Goal: Task Accomplishment & Management: Use online tool/utility

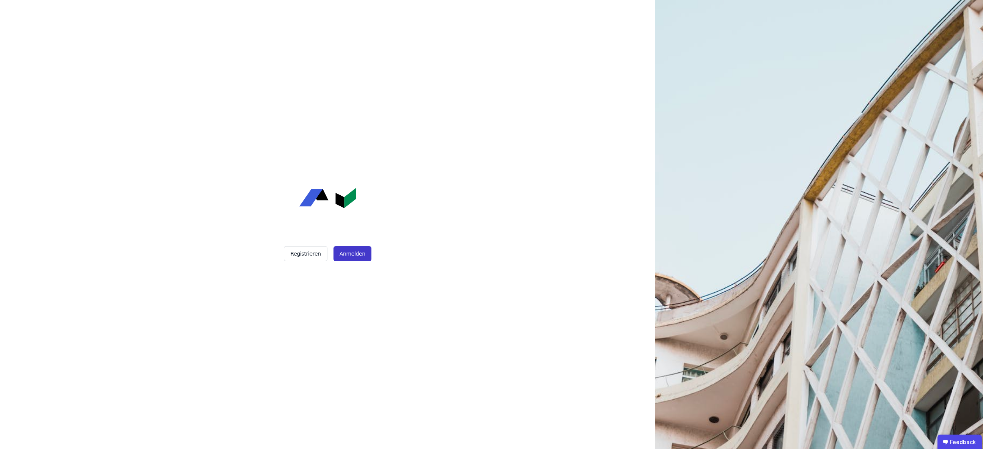
click at [346, 254] on button "Anmelden" at bounding box center [353, 253] width 38 height 15
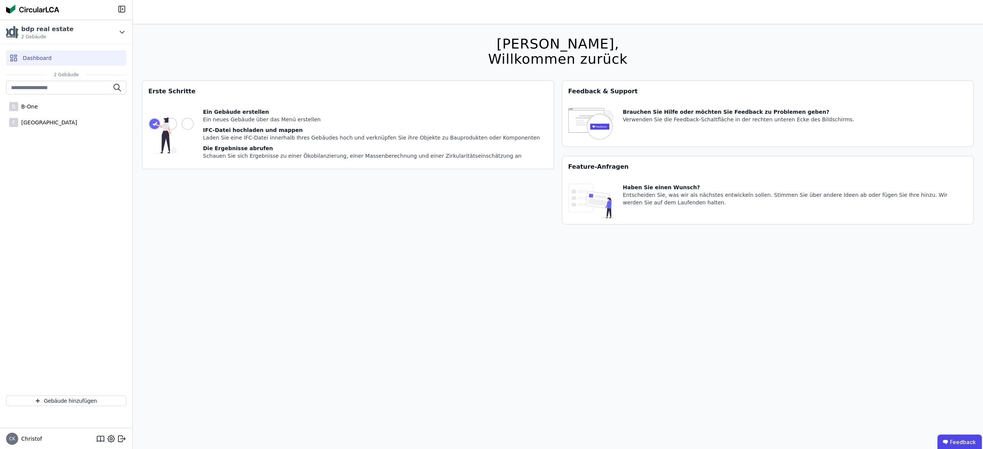
scroll to position [6, 0]
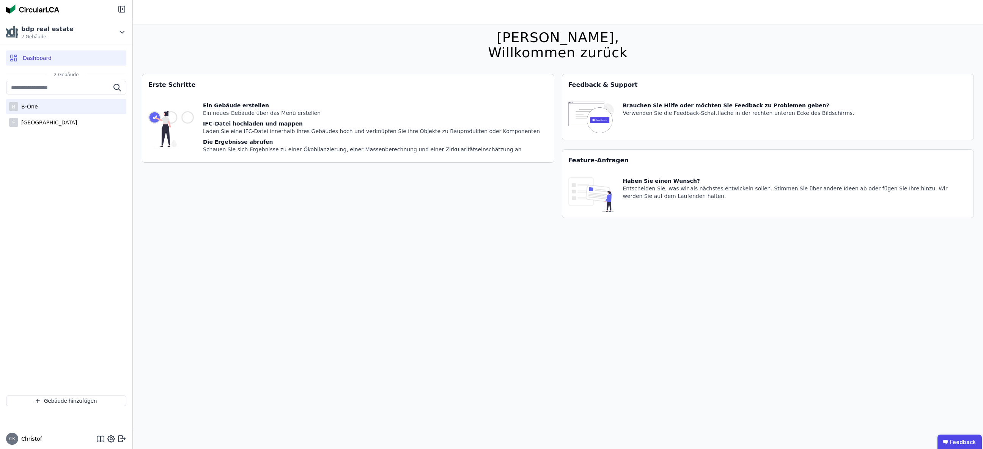
click at [31, 105] on div "B-One" at bounding box center [28, 107] width 20 height 8
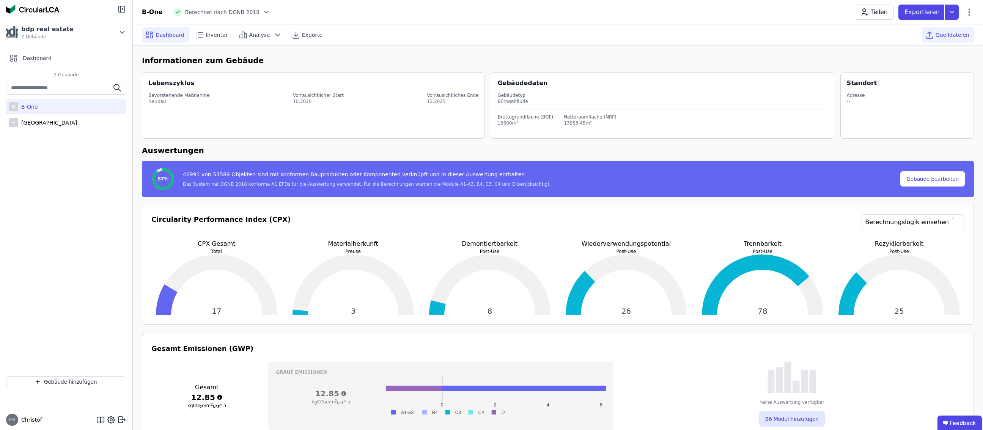
click at [949, 35] on span "Quelldateien" at bounding box center [953, 35] width 34 height 8
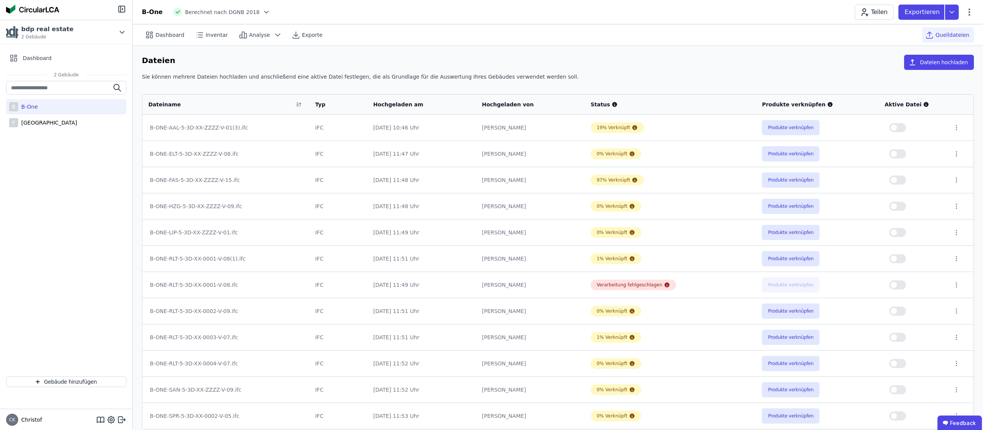
click at [901, 127] on button "button" at bounding box center [897, 127] width 17 height 9
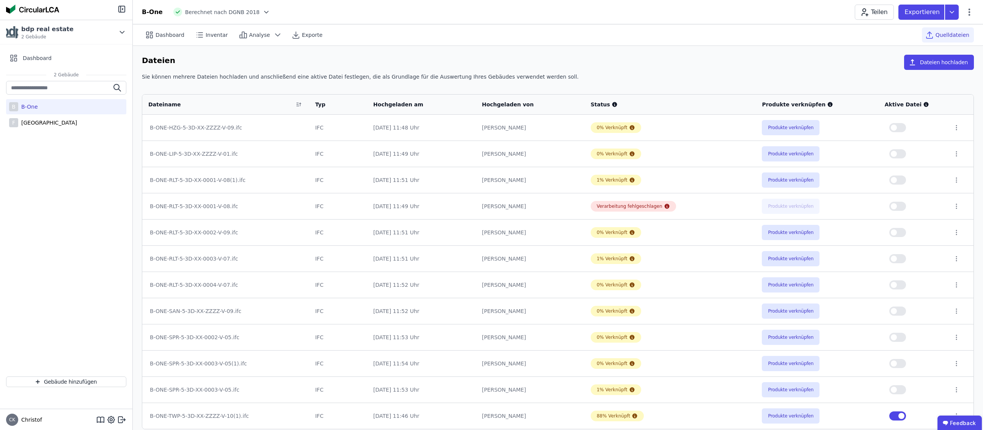
click at [893, 414] on button "button" at bounding box center [897, 415] width 17 height 9
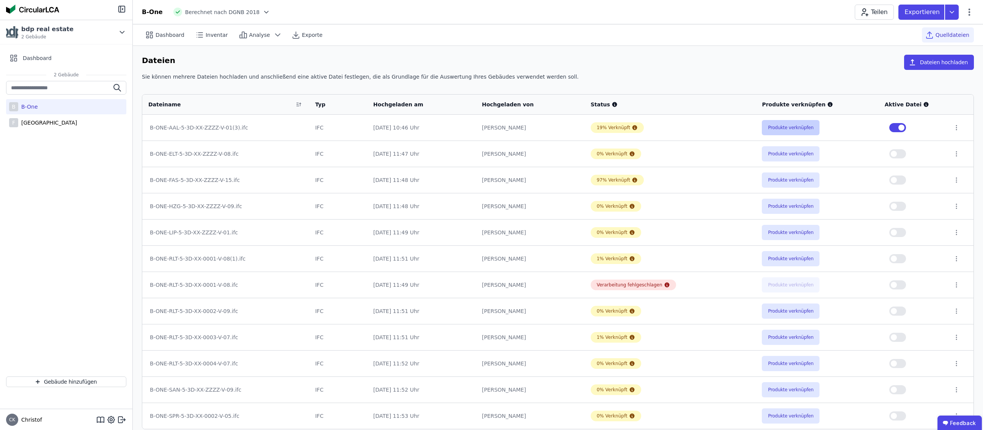
click at [789, 128] on button "Produkte verknüpfen" at bounding box center [791, 127] width 58 height 15
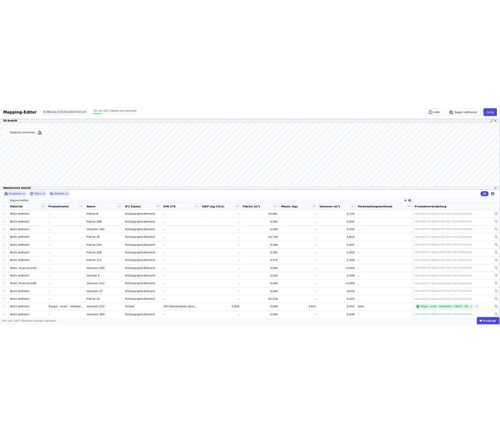
scroll to position [0, 0]
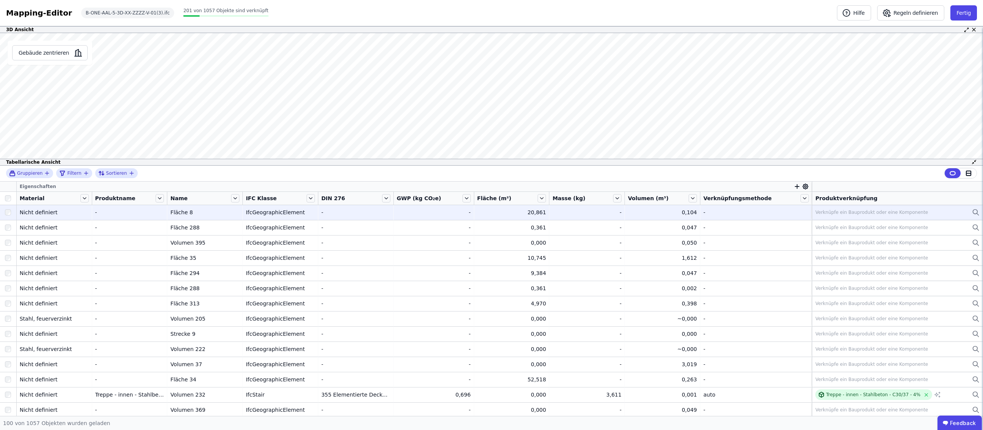
click at [977, 213] on icon at bounding box center [978, 214] width 2 height 2
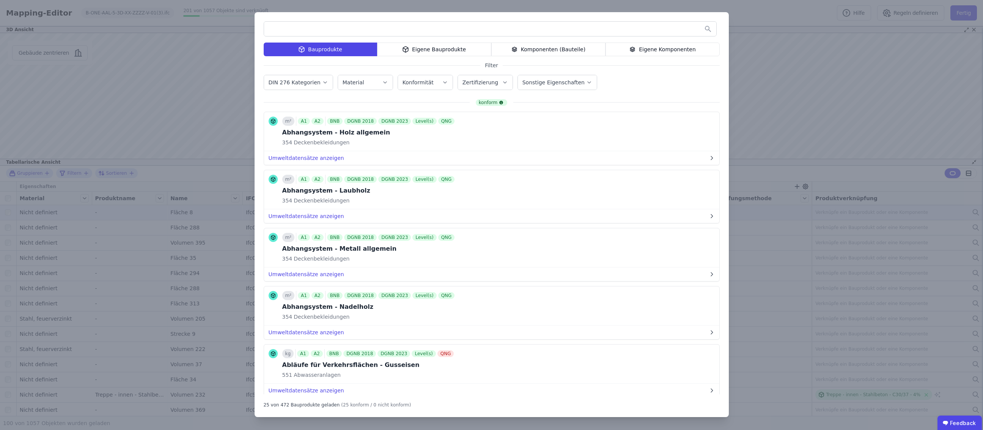
click at [661, 50] on div "Eigene Komponenten" at bounding box center [663, 49] width 114 height 14
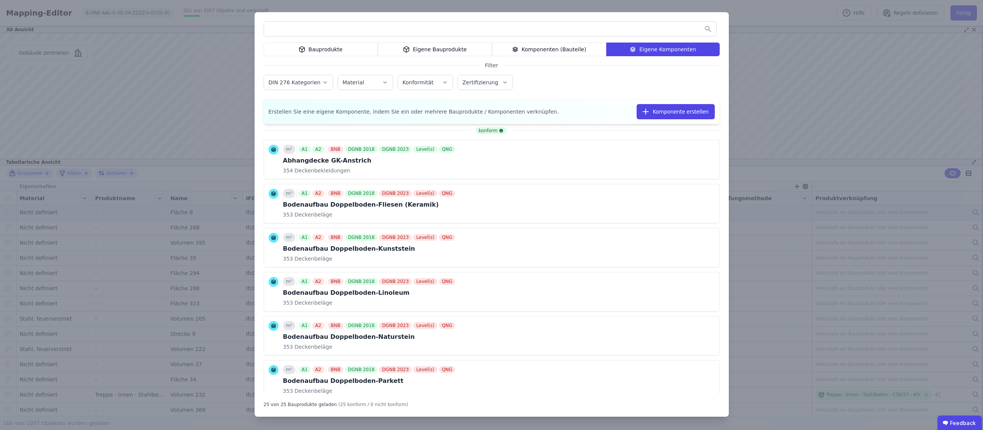
click at [592, 31] on input "text" at bounding box center [490, 29] width 452 height 14
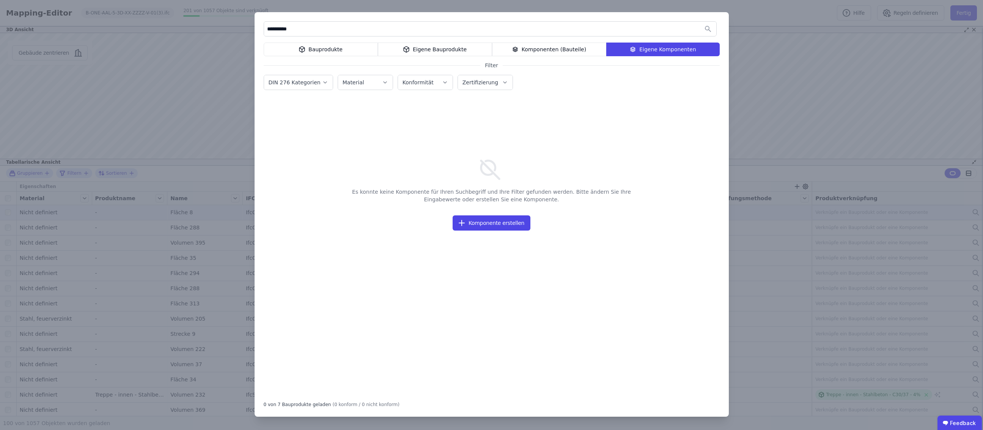
click at [548, 48] on div "Komponenten (Bauteile)" at bounding box center [549, 49] width 114 height 14
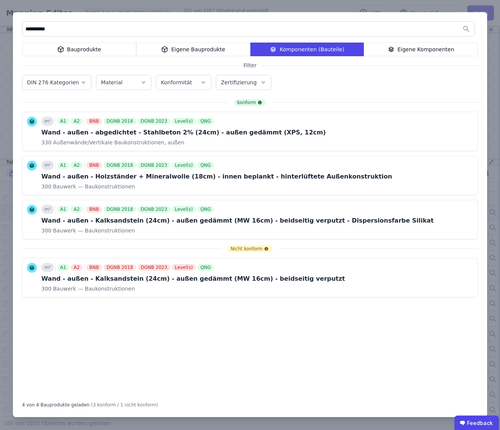
click at [40, 30] on input "**********" at bounding box center [248, 29] width 452 height 14
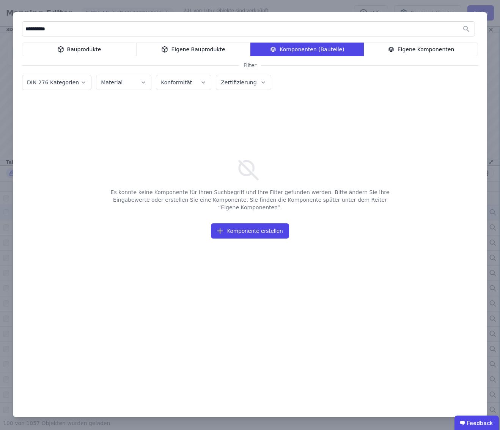
click at [411, 50] on div "Eigene Komponenten" at bounding box center [421, 49] width 114 height 14
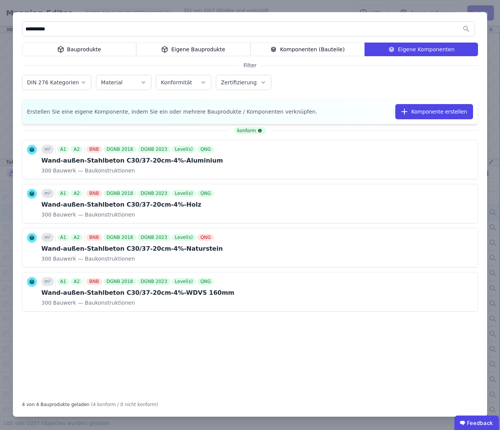
click at [295, 48] on div "Komponenten (Bauteile)" at bounding box center [307, 49] width 114 height 14
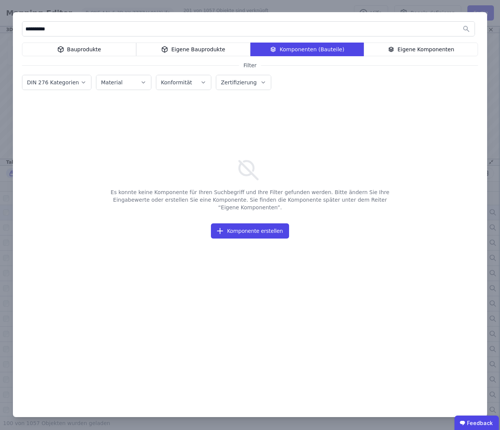
click at [96, 30] on input "**********" at bounding box center [248, 29] width 452 height 14
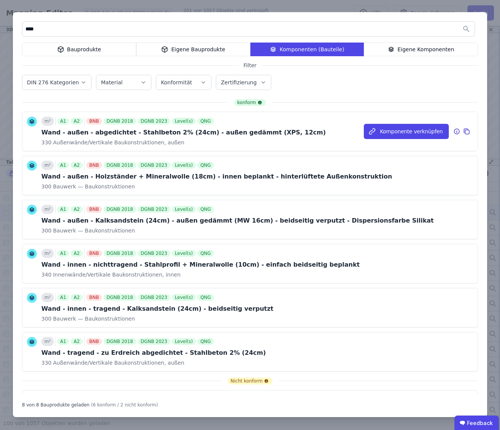
scroll to position [3, 0]
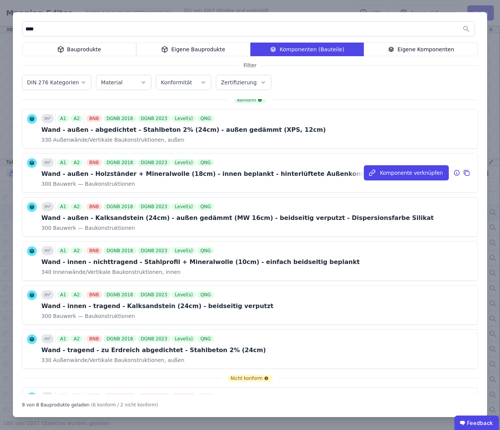
click at [458, 173] on icon at bounding box center [456, 172] width 7 height 9
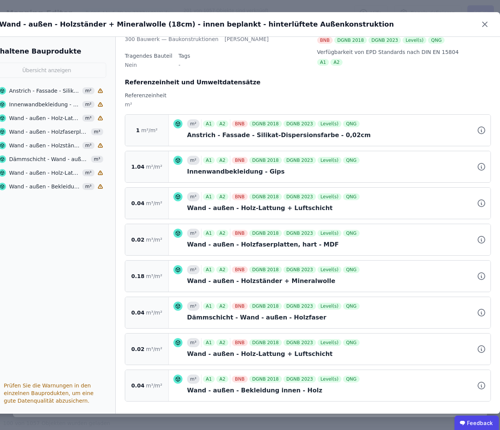
scroll to position [89, 0]
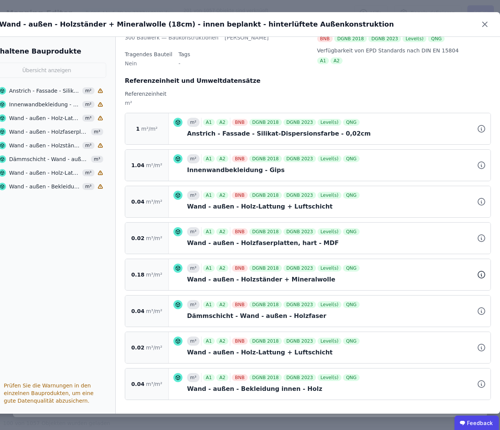
click at [482, 275] on icon at bounding box center [481, 274] width 9 height 9
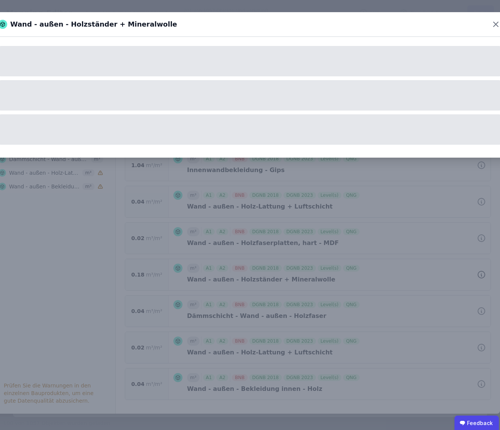
scroll to position [0, 0]
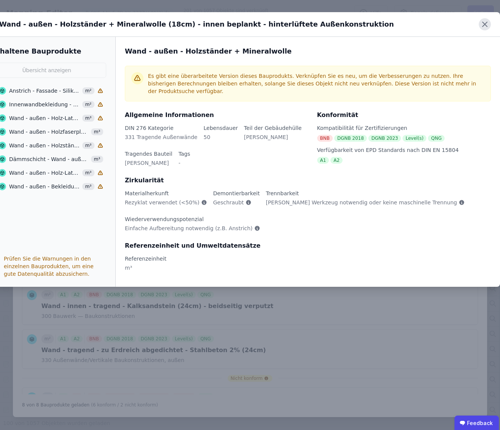
click at [486, 25] on icon at bounding box center [485, 24] width 5 height 5
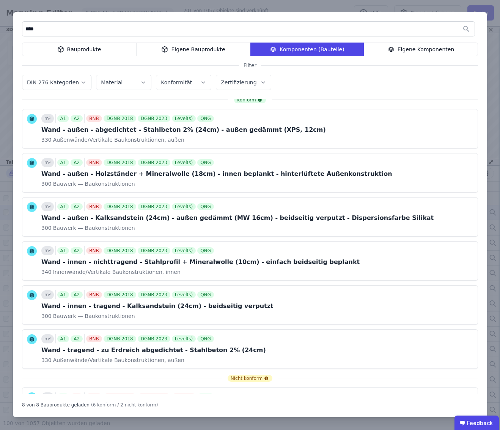
click at [418, 50] on div "Eigene Komponenten" at bounding box center [421, 49] width 114 height 14
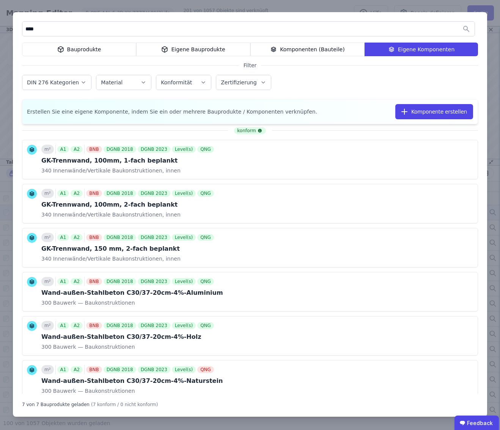
click at [160, 36] on div "****" at bounding box center [248, 28] width 453 height 15
click at [141, 34] on input "****" at bounding box center [248, 29] width 452 height 14
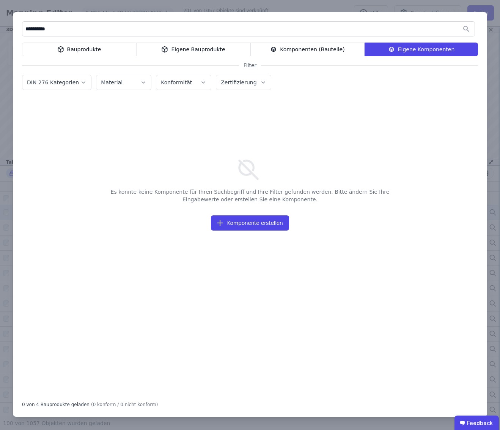
click at [293, 49] on div "Komponenten (Bauteile)" at bounding box center [307, 49] width 114 height 14
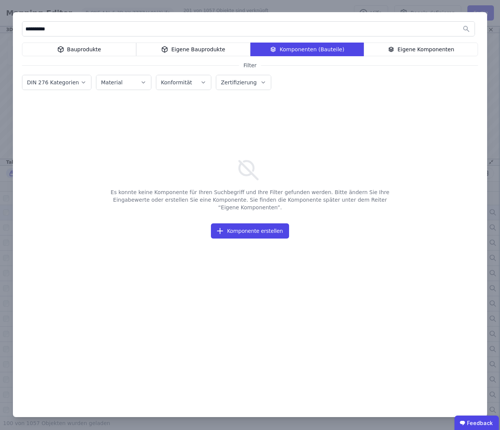
click at [42, 31] on input "**********" at bounding box center [248, 29] width 452 height 14
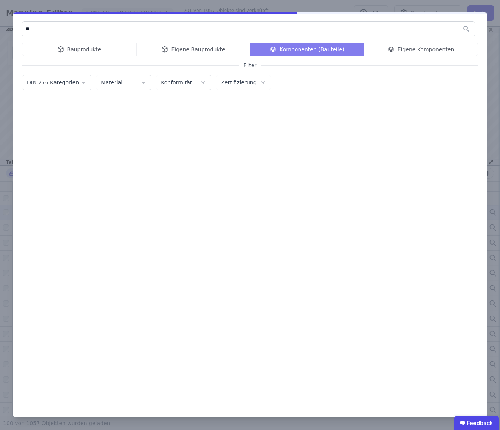
type input "*"
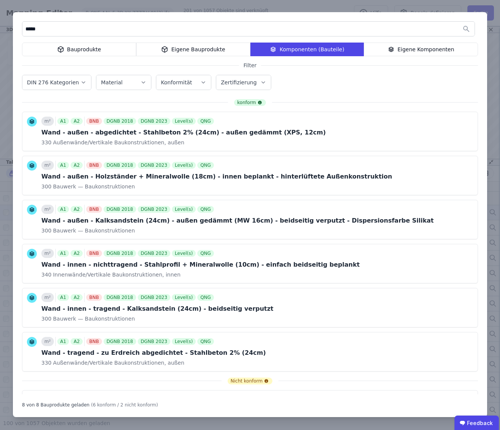
type input "*****"
click at [417, 49] on div "Eigene Komponenten" at bounding box center [421, 49] width 114 height 14
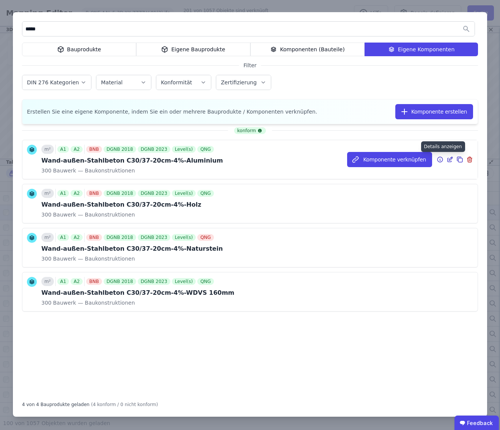
click at [440, 159] on icon at bounding box center [440, 159] width 1 height 1
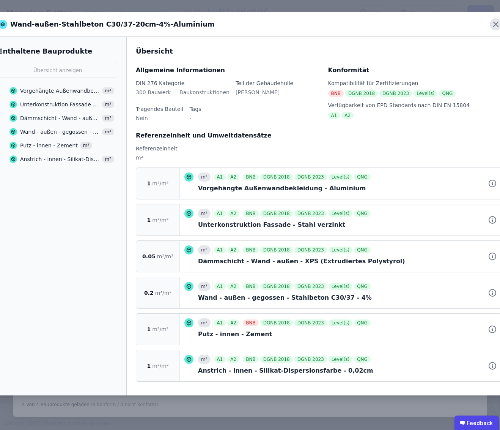
click at [497, 25] on icon at bounding box center [496, 24] width 5 height 5
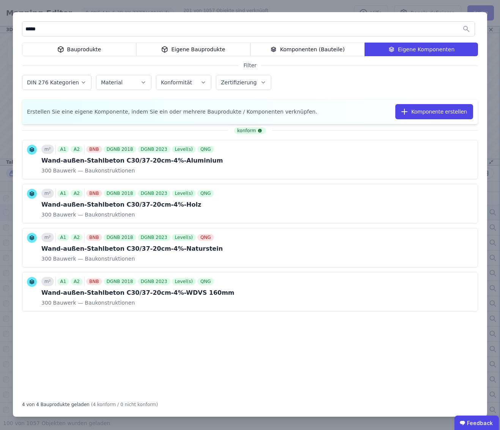
click at [308, 49] on div "Komponenten (Bauteile)" at bounding box center [307, 49] width 114 height 14
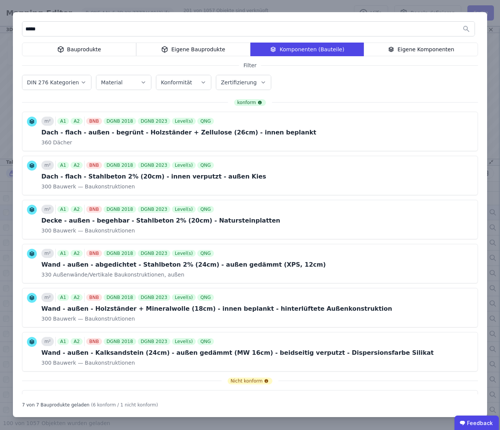
click at [56, 83] on label "DIN 276 Kategorien" at bounding box center [53, 82] width 53 height 6
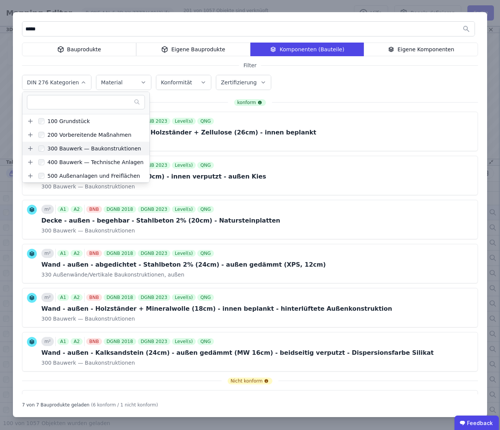
click at [33, 148] on icon at bounding box center [30, 148] width 7 height 7
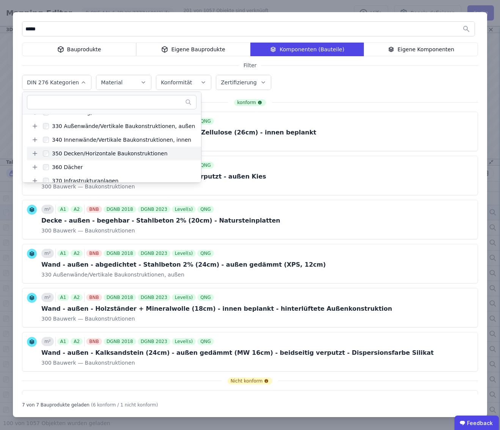
scroll to position [63, 0]
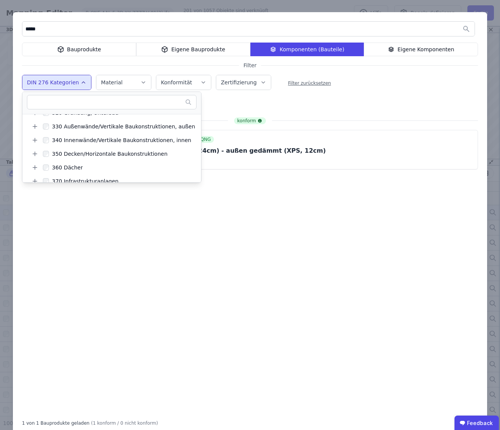
click at [400, 95] on div "***** Bauprodukte Eigene Bauprodukte Komponenten (Bauteile) Eigene Komponenten …" at bounding box center [250, 223] width 474 height 423
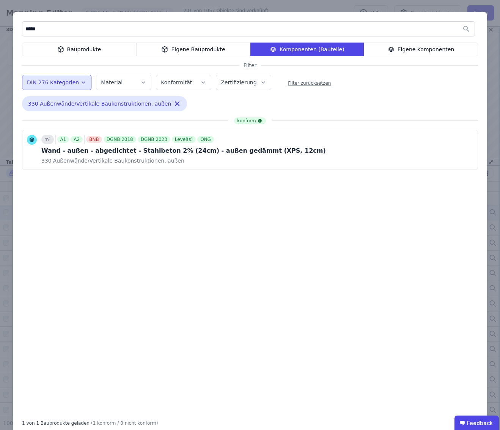
click at [58, 37] on div "*****" at bounding box center [250, 30] width 456 height 18
click at [53, 31] on input "*****" at bounding box center [248, 29] width 452 height 14
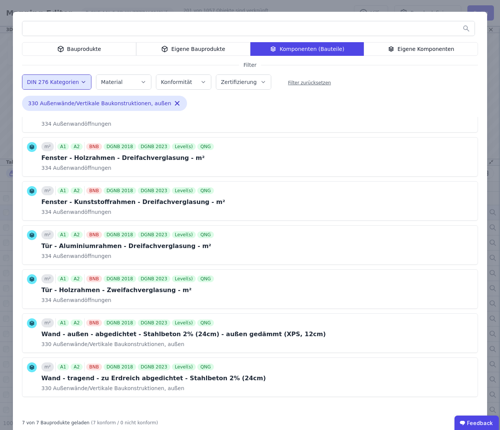
scroll to position [0, 0]
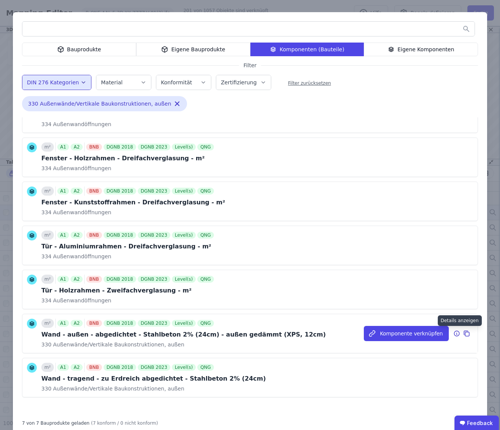
click at [458, 334] on icon at bounding box center [456, 333] width 7 height 9
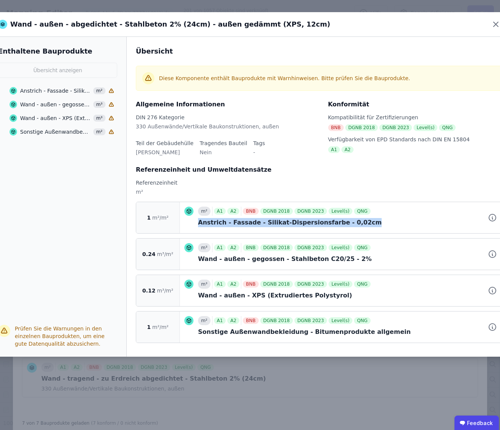
drag, startPoint x: 194, startPoint y: 223, endPoint x: 359, endPoint y: 229, distance: 164.8
click at [366, 227] on div "m² A1 A2 BNB DGNB 2018 DGNB 2023 Level(s) QNG Anstrich - Fassade - Silikat-Disp…" at bounding box center [340, 217] width 313 height 22
copy div "Anstrich - Fassade - Silikat-Dispersionsfarbe - 0,02cm"
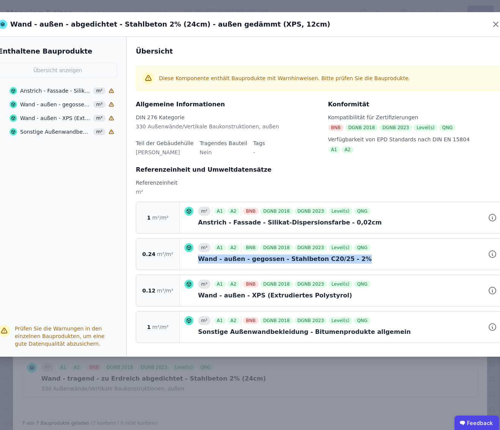
drag, startPoint x: 197, startPoint y: 261, endPoint x: 356, endPoint y: 262, distance: 159.4
click at [359, 262] on div "m³ A1 A2 BNB DGNB 2018 DGNB 2023 Level(s) QNG Wand - außen - gegossen - Stahlbe…" at bounding box center [340, 254] width 313 height 22
copy div "Wand - außen - gegossen - Stahlbeton C20/25 - 2%"
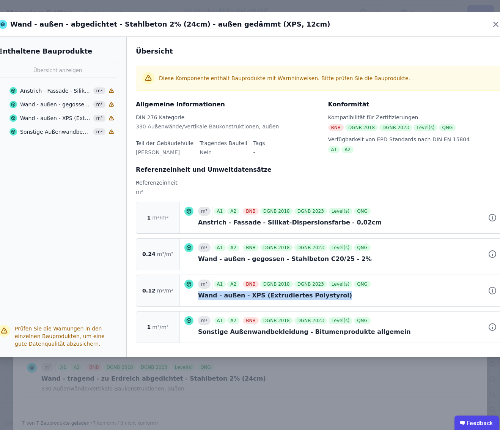
drag, startPoint x: 197, startPoint y: 294, endPoint x: 330, endPoint y: 299, distance: 132.9
click at [334, 299] on div "m³ A1 A2 BNB DGNB 2018 DGNB 2023 Level(s) QNG Wand - außen - XPS (Extrudiertes …" at bounding box center [340, 290] width 313 height 22
copy div "Wand - außen - XPS (Extrudiertes Polystyrol)"
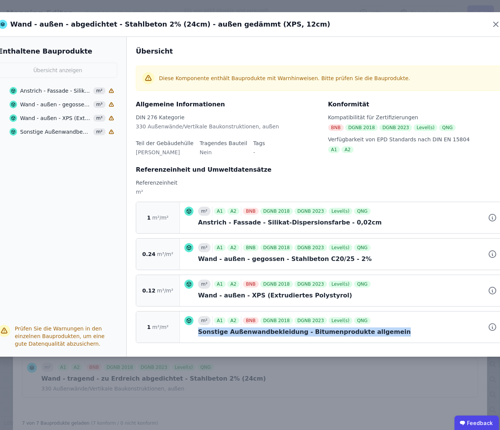
drag, startPoint x: 197, startPoint y: 332, endPoint x: 354, endPoint y: 340, distance: 157.3
click at [368, 340] on div "m² A1 A2 BNB DGNB 2018 DGNB 2023 Level(s) QNG Sonstige Außenwandbekleidung - Bi…" at bounding box center [341, 326] width 322 height 31
copy div "Sonstige Außenwandbekleidung - Bitumenprodukte allgemein"
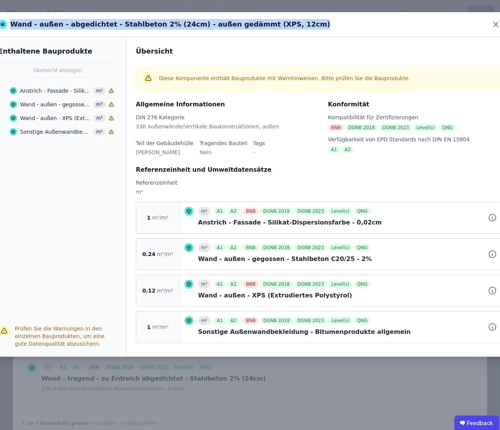
drag, startPoint x: 10, startPoint y: 24, endPoint x: 93, endPoint y: 32, distance: 83.4
click at [94, 32] on div "Wand - außen - abgedichtet - Stahlbeton 2% (24cm) - außen gedämmt (XPS, 12cm)" at bounding box center [250, 24] width 522 height 25
copy div "Wand - außen - abgedichtet - Stahlbeton 2% (24cm) - außen gedämmt (XPS, 12cm)"
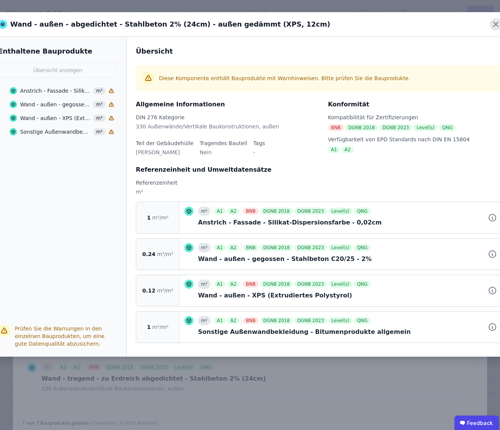
click at [495, 24] on icon at bounding box center [496, 24] width 12 height 12
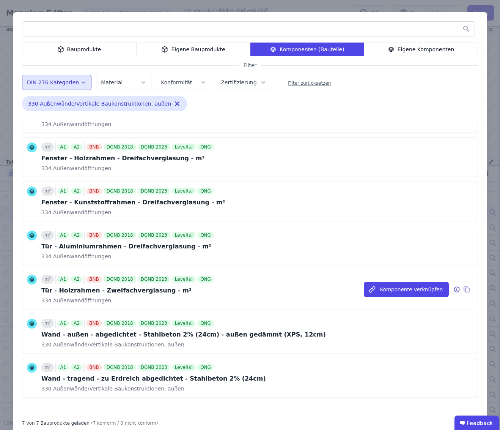
scroll to position [17, 0]
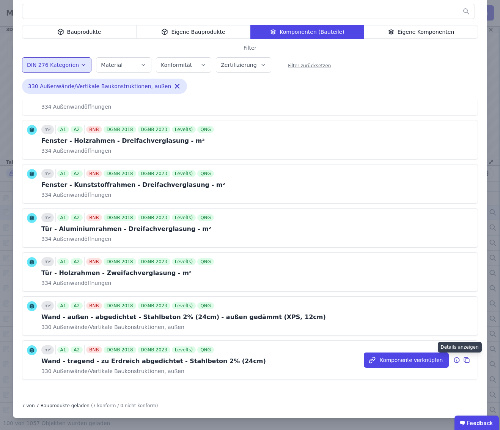
click at [455, 363] on icon at bounding box center [456, 359] width 7 height 9
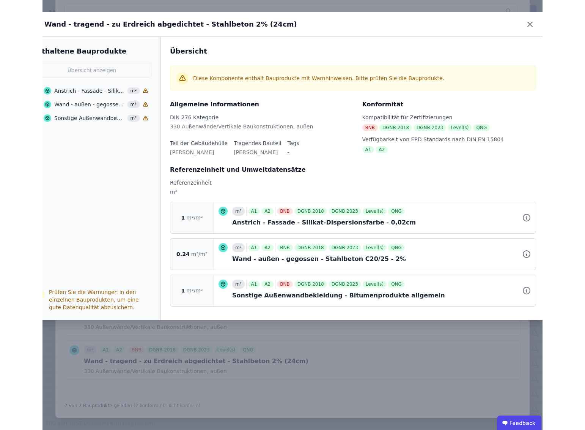
scroll to position [0, 0]
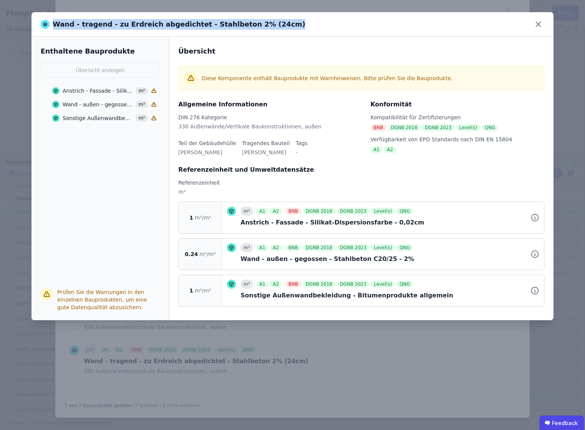
drag, startPoint x: 55, startPoint y: 25, endPoint x: 261, endPoint y: 33, distance: 205.8
click at [263, 31] on div "Wand - tragend - zu Erdreich abgedichtet - Stahlbeton 2% (24cm)" at bounding box center [292, 24] width 522 height 25
copy div "Wand - tragend - zu Erdreich abgedichtet - Stahlbeton 2% (24cm)"
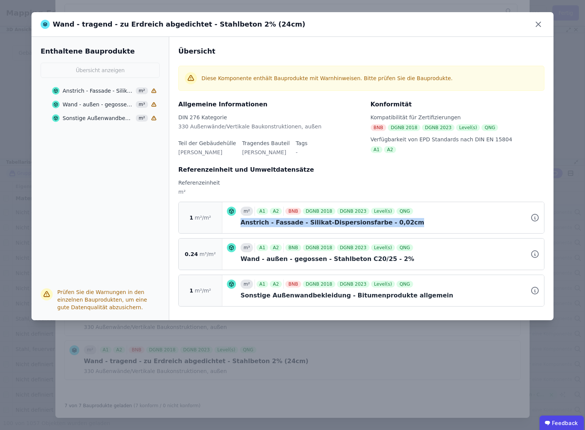
drag, startPoint x: 241, startPoint y: 223, endPoint x: 375, endPoint y: 229, distance: 134.1
click at [374, 229] on div "m² A1 A2 BNB DGNB 2018 DGNB 2023 Level(s) QNG Anstrich - Fassade - Silikat-Disp…" at bounding box center [383, 217] width 322 height 31
copy div "Anstrich - Fassade - Silikat-Dispersionsfarbe - 0,02cm"
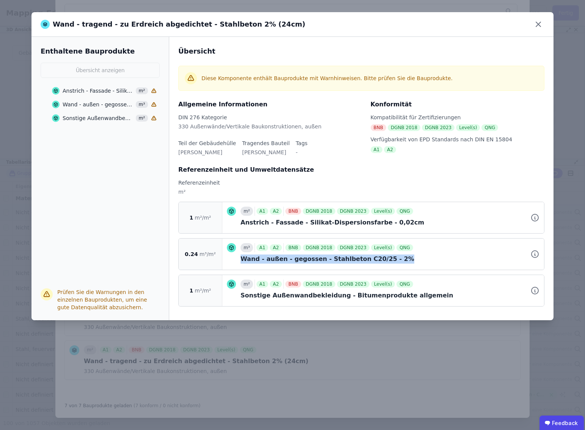
drag, startPoint x: 238, startPoint y: 259, endPoint x: 395, endPoint y: 262, distance: 157.1
click at [395, 262] on div "m³ A1 A2 BNB DGNB 2018 DGNB 2023 Level(s) QNG Wand - außen - gegossen - Stahlbe…" at bounding box center [383, 254] width 313 height 22
copy div "Wand - außen - gegossen - Stahlbeton C20/25 - 2%"
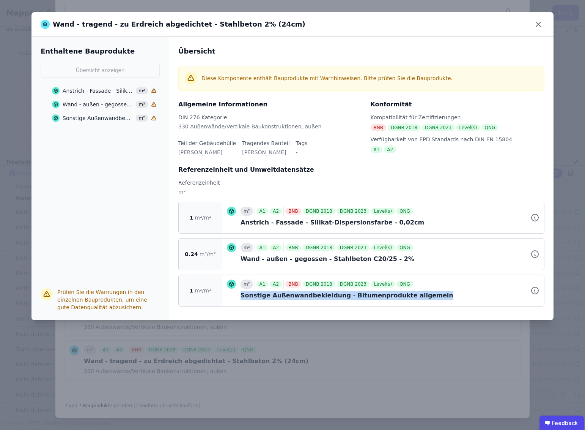
drag, startPoint x: 240, startPoint y: 296, endPoint x: 378, endPoint y: 299, distance: 137.8
click at [399, 301] on div "m² A1 A2 BNB DGNB 2018 DGNB 2023 Level(s) QNG Sonstige Außenwandbekleidung - Bi…" at bounding box center [383, 290] width 313 height 22
copy div "Sonstige Außenwandbekleidung - Bitumenprodukte allgemein"
click at [539, 24] on icon at bounding box center [538, 24] width 5 height 5
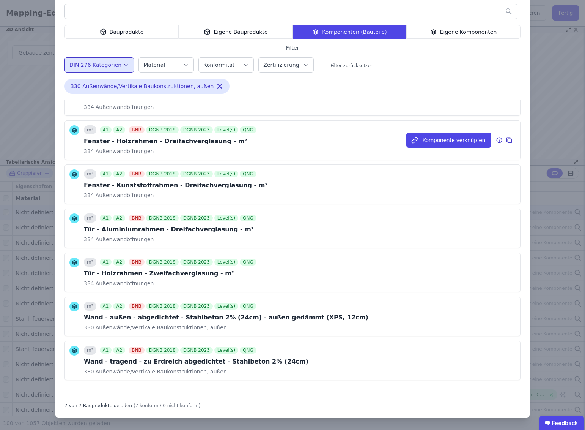
scroll to position [36, 0]
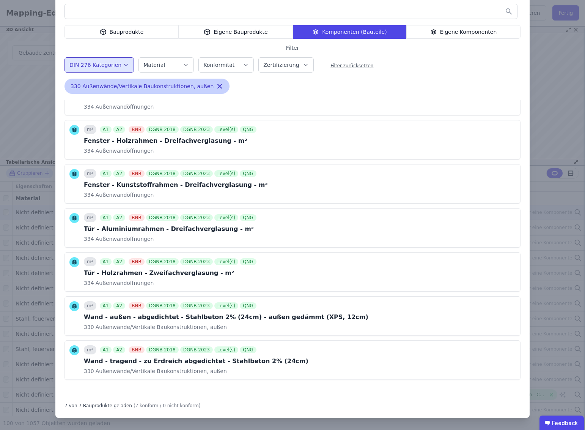
click at [216, 85] on icon "button" at bounding box center [220, 86] width 8 height 8
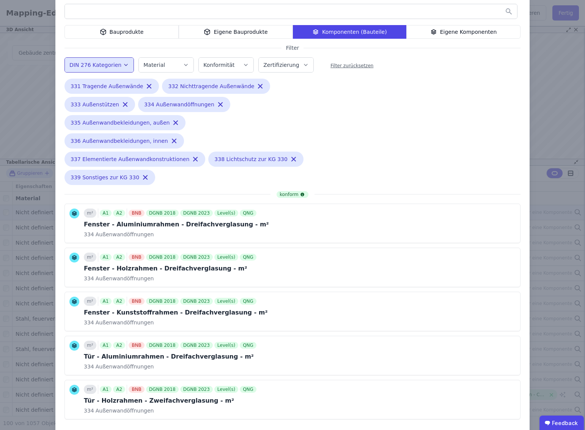
click at [123, 65] on icon "button" at bounding box center [126, 65] width 6 height 8
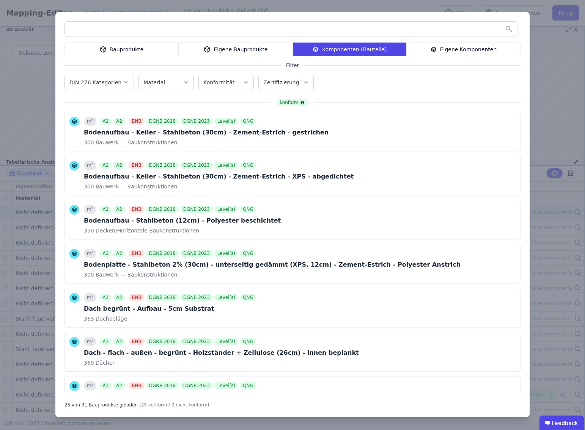
click at [119, 24] on input "text" at bounding box center [291, 29] width 452 height 14
click at [500, 132] on icon at bounding box center [499, 131] width 7 height 9
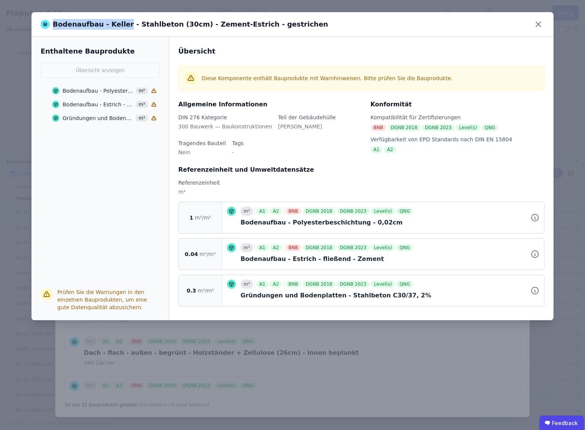
drag, startPoint x: 52, startPoint y: 25, endPoint x: 121, endPoint y: 27, distance: 68.7
click at [121, 27] on div "Bodenaufbau - Keller - Stahlbeton (30cm) - Zement-Estrich - gestrichen" at bounding box center [185, 24] width 288 height 11
copy div "Bodenaufbau - Keller"
click at [538, 24] on icon at bounding box center [538, 24] width 5 height 5
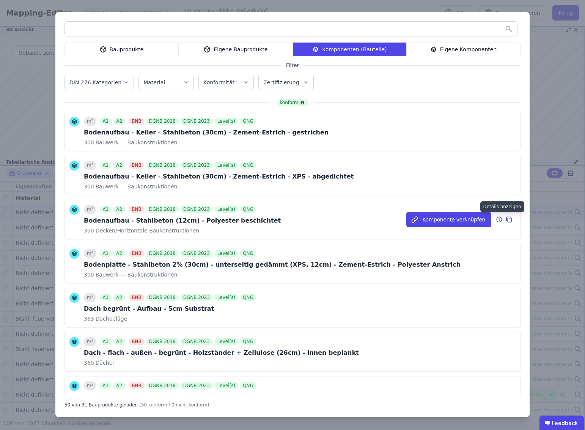
click at [499, 219] on icon at bounding box center [499, 219] width 1 height 1
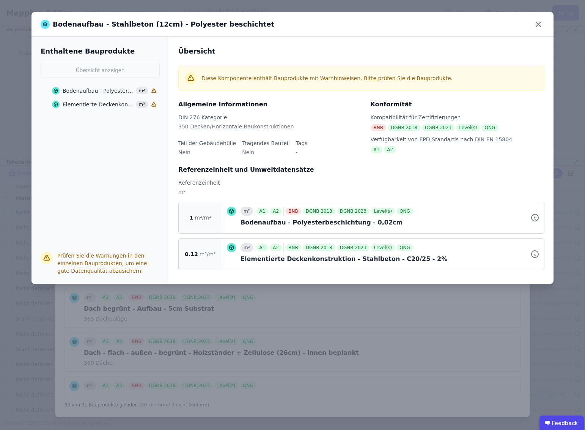
click at [419, 315] on div "Bodenaufbau - Stahlbeton (12cm) - Polyester beschichtet Enthaltene Bauprodukte …" at bounding box center [292, 215] width 585 height 430
click at [539, 24] on icon at bounding box center [538, 24] width 5 height 5
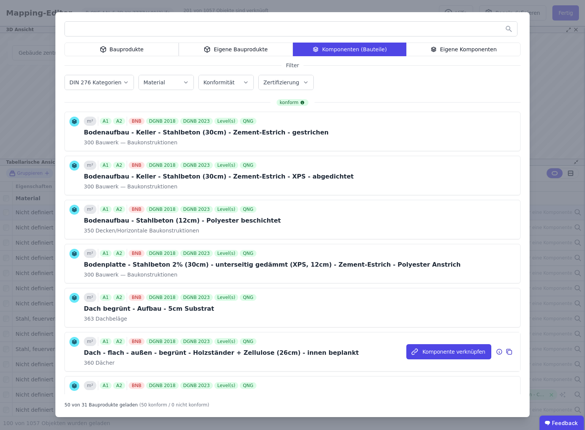
scroll to position [1, 0]
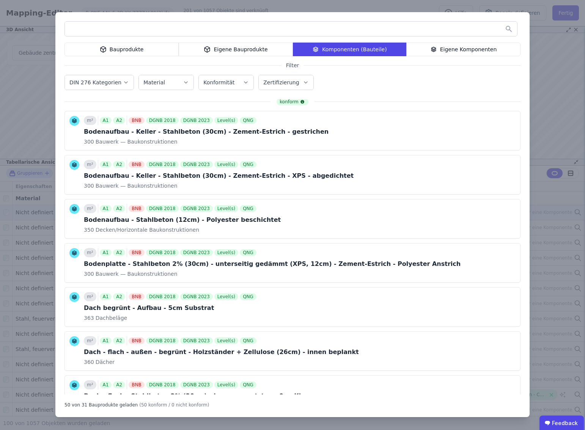
click at [104, 27] on input "text" at bounding box center [291, 29] width 452 height 14
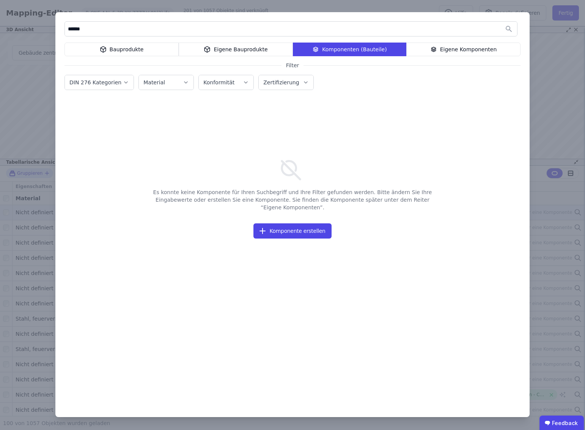
type input "******"
click at [452, 49] on div "Eigene Komponenten" at bounding box center [463, 49] width 114 height 14
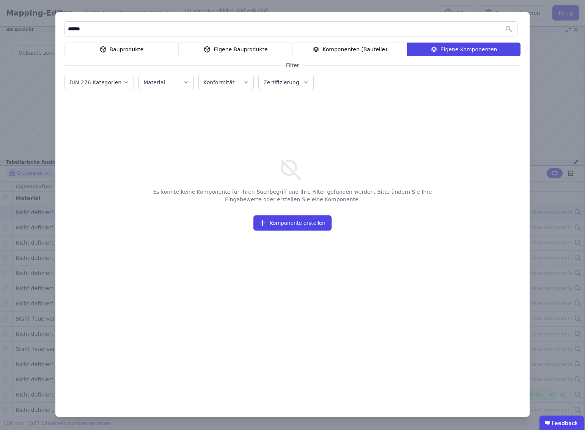
click at [127, 47] on div "Bauprodukte" at bounding box center [122, 49] width 114 height 14
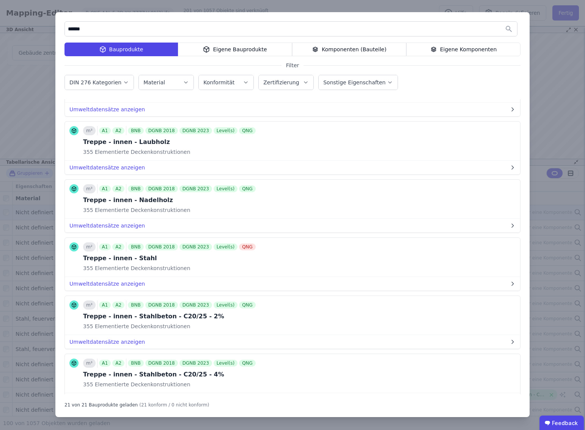
scroll to position [571, 0]
click at [105, 80] on label "DIN 276 Kategorien" at bounding box center [95, 82] width 53 height 6
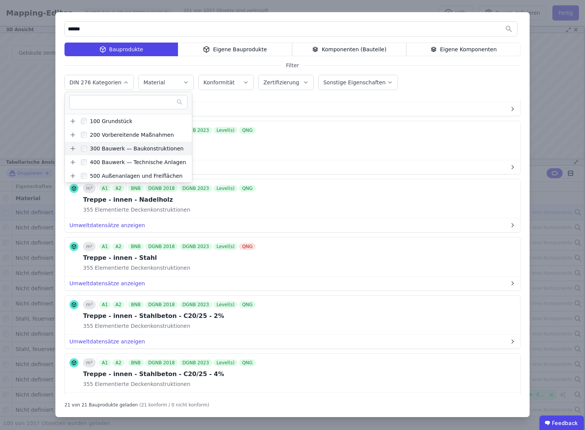
click at [73, 148] on icon at bounding box center [73, 148] width 4 height 0
click at [72, 148] on icon at bounding box center [73, 148] width 4 height 0
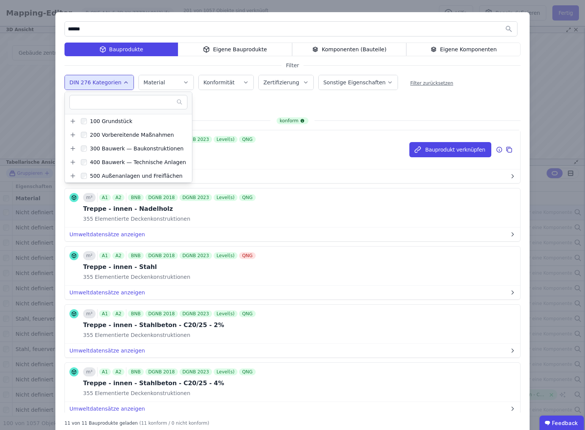
click at [354, 150] on div "m³ A1 A2 BNB DGNB 2018 DGNB 2023 Level(s) QNG Treppe - innen - Laubholz 355 Ele…" at bounding box center [292, 149] width 455 height 39
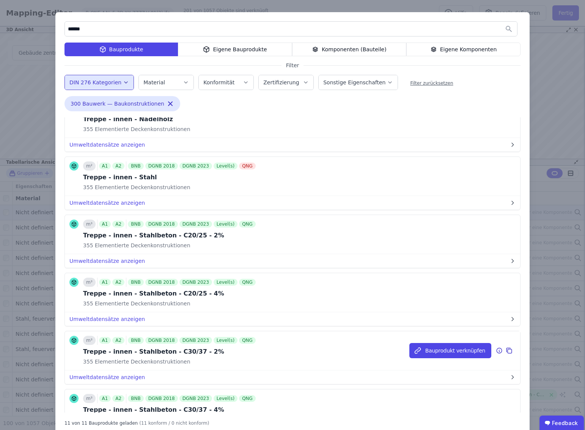
scroll to position [90, 0]
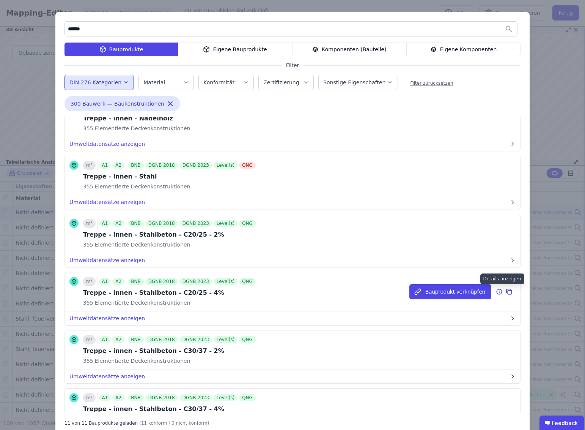
click at [500, 292] on icon at bounding box center [499, 291] width 7 height 9
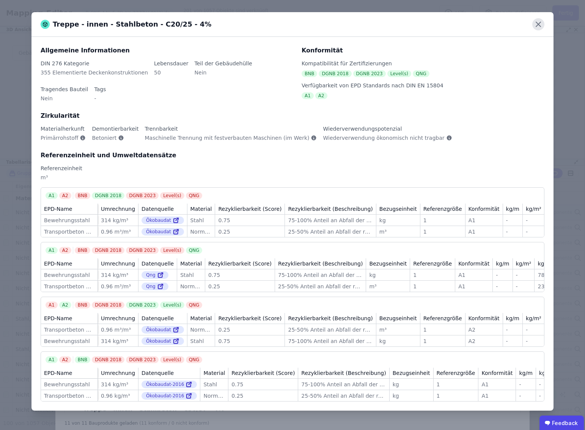
click at [540, 24] on icon at bounding box center [538, 24] width 12 height 12
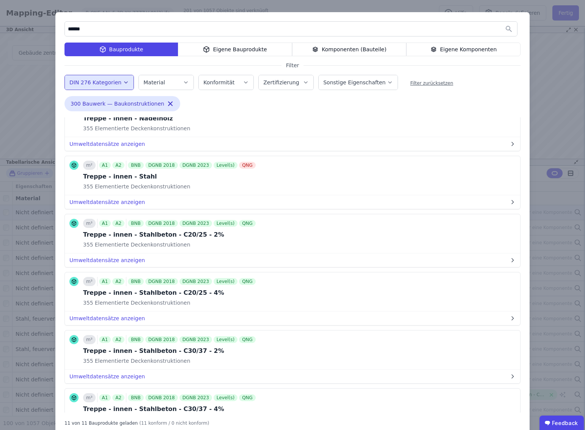
scroll to position [9, 0]
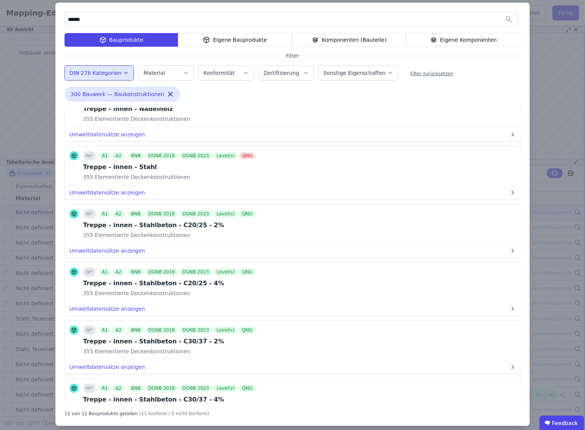
click at [543, 52] on div "****** Bauprodukte Eigene Bauprodukte Komponenten (Bauteile) Eigene Komponenten…" at bounding box center [292, 214] width 585 height 447
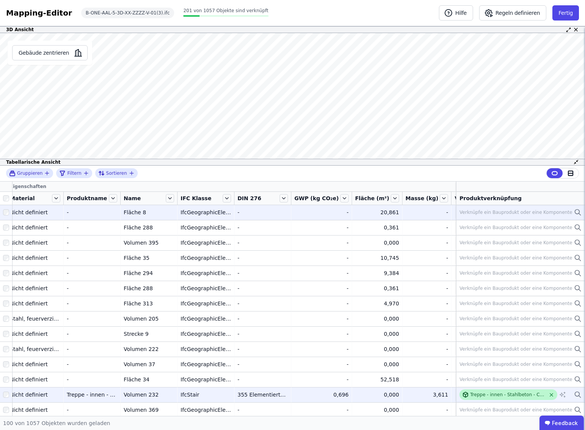
click at [552, 395] on icon at bounding box center [552, 395] width 6 height 6
click at [577, 209] on icon at bounding box center [578, 211] width 8 height 9
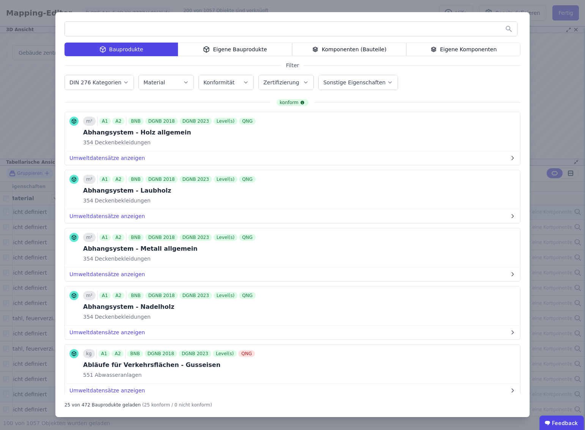
click at [102, 80] on label "DIN 276 Kategorien" at bounding box center [95, 82] width 53 height 6
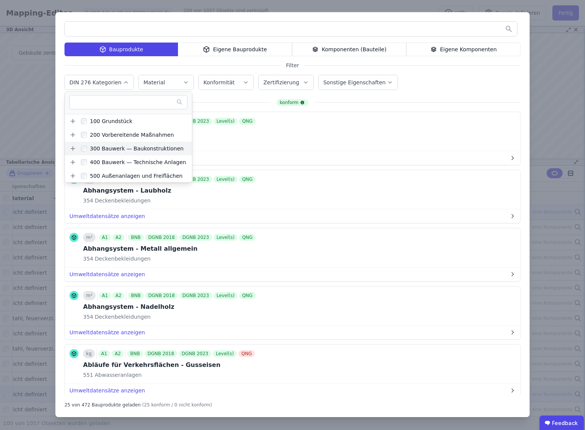
click at [73, 148] on icon at bounding box center [73, 148] width 4 height 0
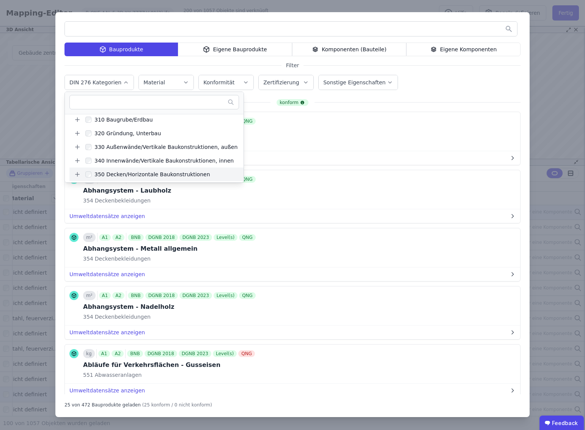
scroll to position [52, 0]
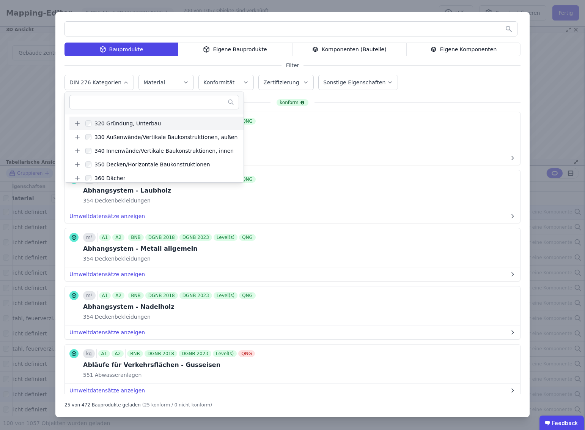
click at [79, 122] on icon at bounding box center [77, 123] width 7 height 7
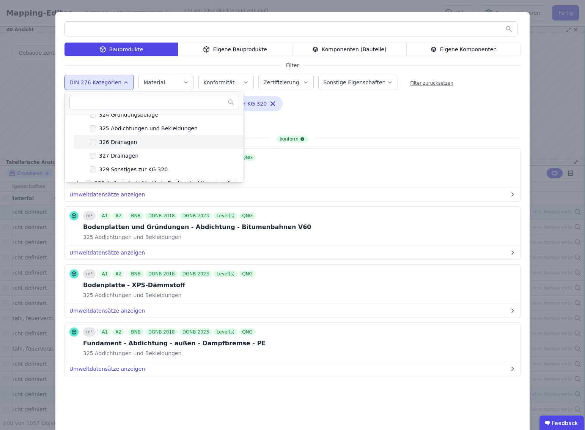
scroll to position [116, 0]
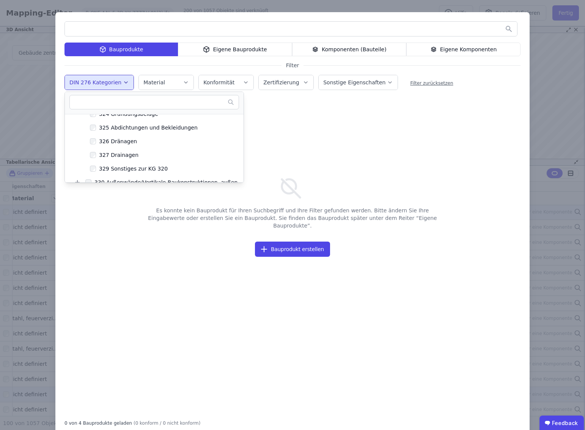
click at [311, 142] on div "Es konnte kein Bauprodukt für Ihren Suchbegriff und Ihre Filter gefunden werden…" at bounding box center [293, 264] width 456 height 295
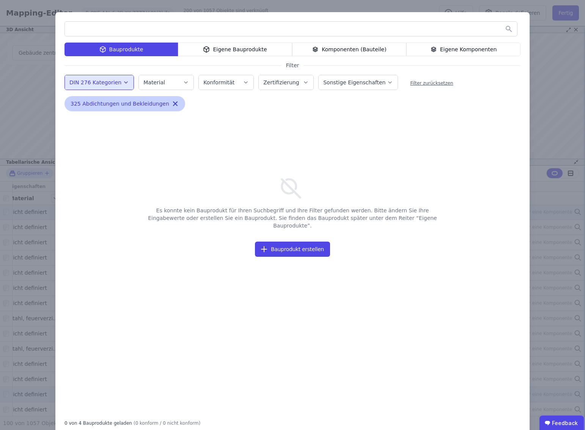
click at [149, 104] on span "325 Abdichtungen und Bekleidungen" at bounding box center [120, 104] width 99 height 8
click at [98, 87] on button "DIN 276 Kategorien" at bounding box center [99, 82] width 69 height 14
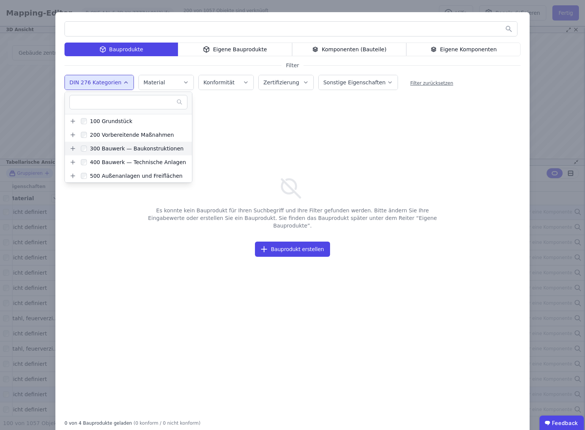
click at [75, 149] on icon at bounding box center [72, 148] width 7 height 7
click at [78, 176] on icon at bounding box center [77, 175] width 7 height 7
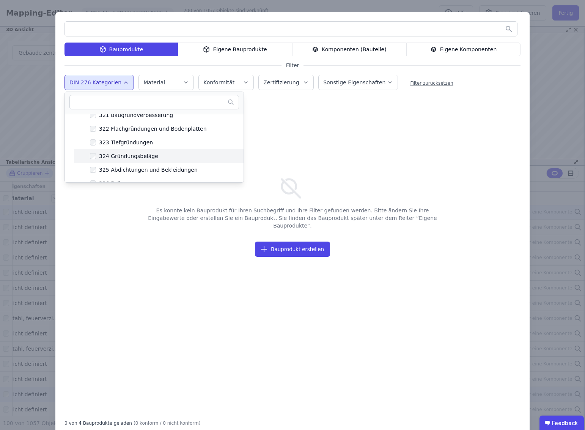
scroll to position [93, 0]
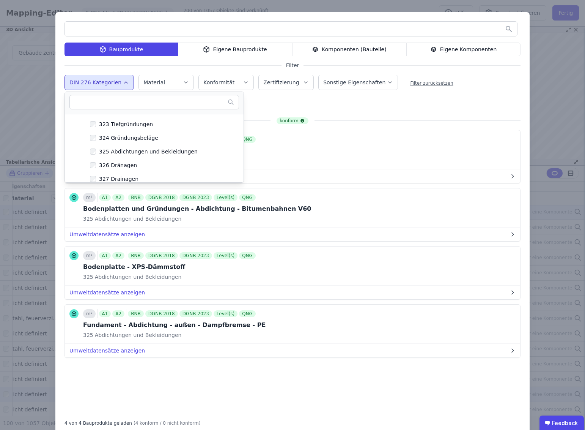
click at [223, 31] on input "text" at bounding box center [291, 29] width 452 height 14
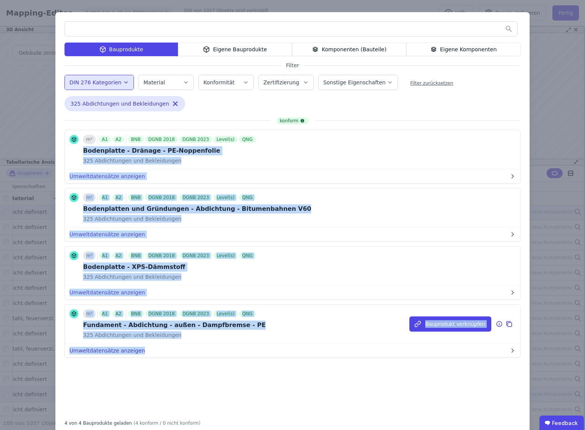
drag, startPoint x: 78, startPoint y: 152, endPoint x: 183, endPoint y: 351, distance: 224.7
click at [181, 352] on div "konform m² A1 A2 BNB DGNB 2018 DGNB 2023 Level(s) QNG Bodenplatte - Dränage - P…" at bounding box center [293, 238] width 456 height 237
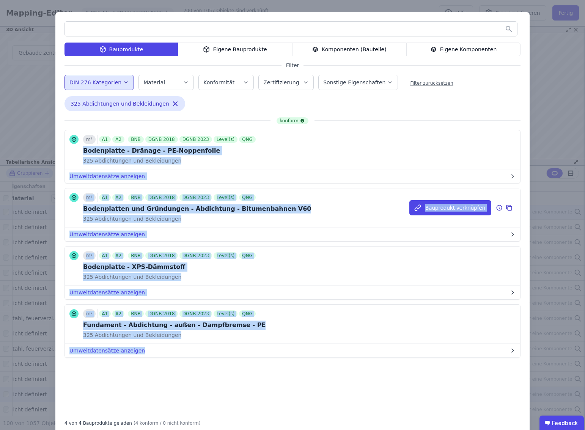
click at [361, 210] on div "m² A1 A2 BNB DGNB 2018 DGNB 2023 Level(s) QNG Bodenplatten und Gründungen - Abd…" at bounding box center [292, 207] width 455 height 39
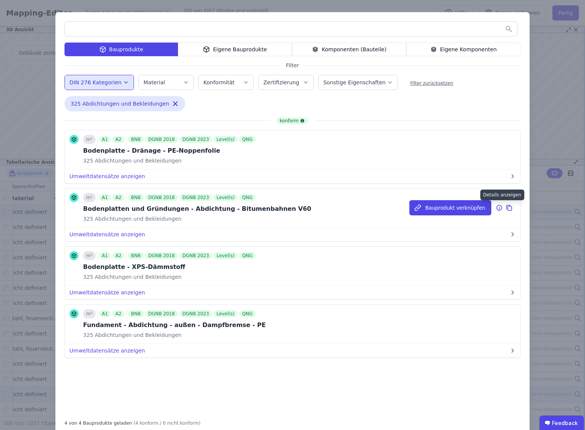
click at [500, 208] on icon at bounding box center [499, 207] width 7 height 9
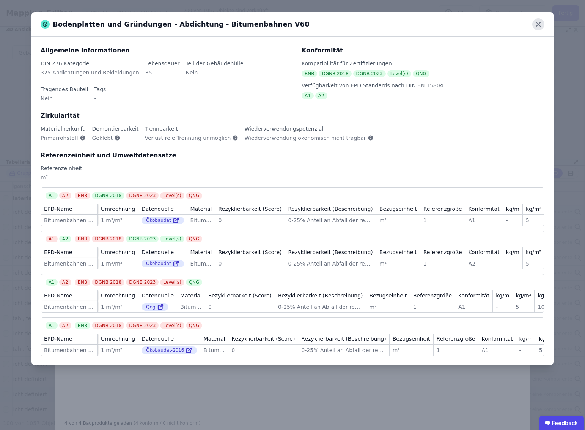
click at [539, 24] on icon at bounding box center [538, 24] width 5 height 5
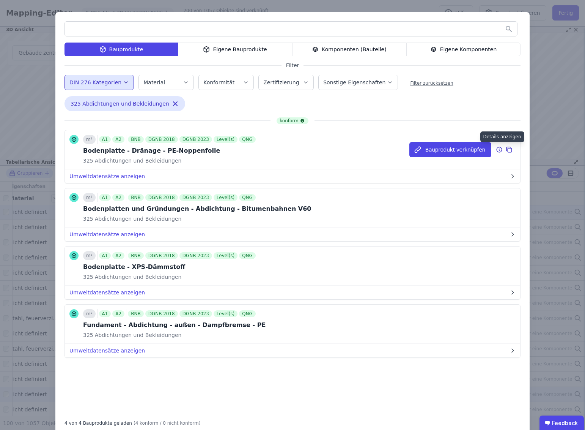
click at [499, 149] on icon at bounding box center [499, 149] width 1 height 1
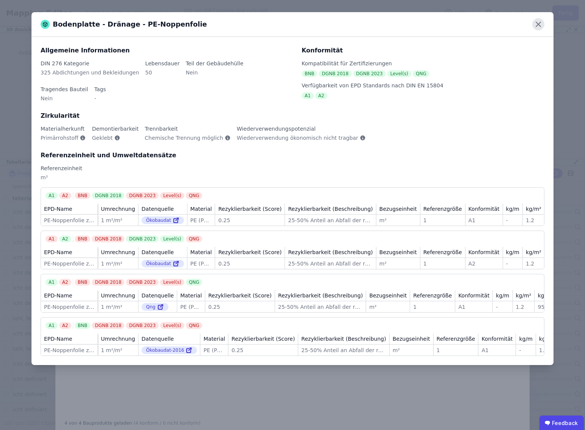
click at [539, 25] on icon at bounding box center [538, 24] width 5 height 5
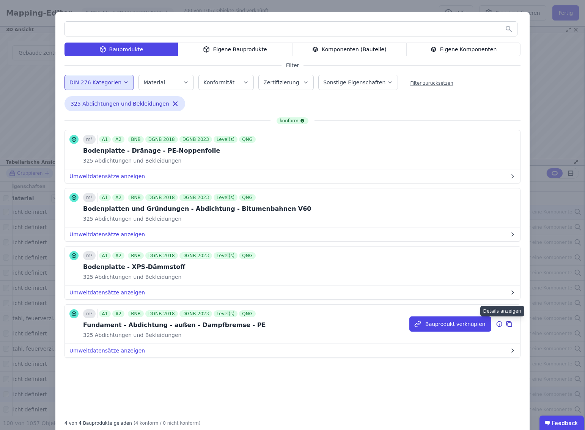
click at [500, 324] on icon at bounding box center [499, 323] width 7 height 9
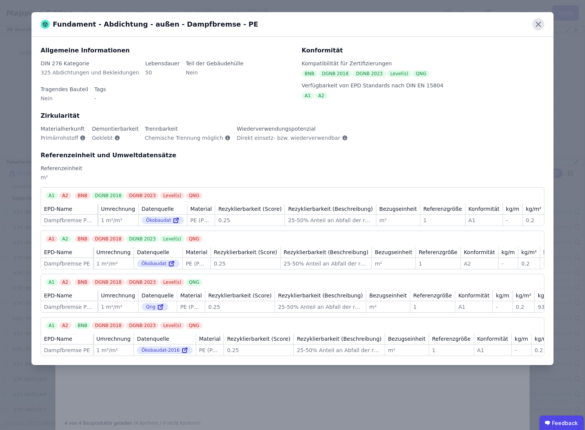
click at [540, 23] on icon at bounding box center [538, 24] width 5 height 5
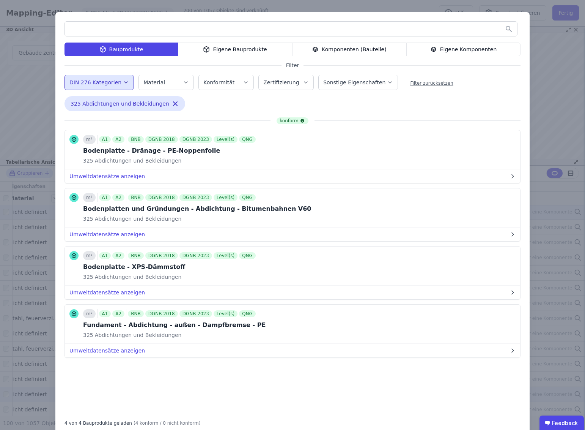
click at [171, 104] on icon "button" at bounding box center [175, 104] width 8 height 8
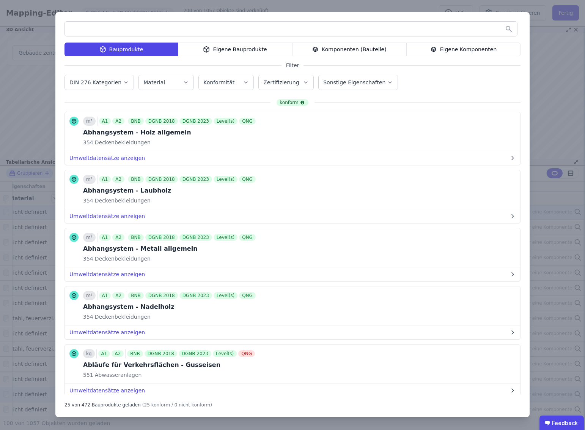
click at [92, 29] on input "text" at bounding box center [291, 29] width 452 height 14
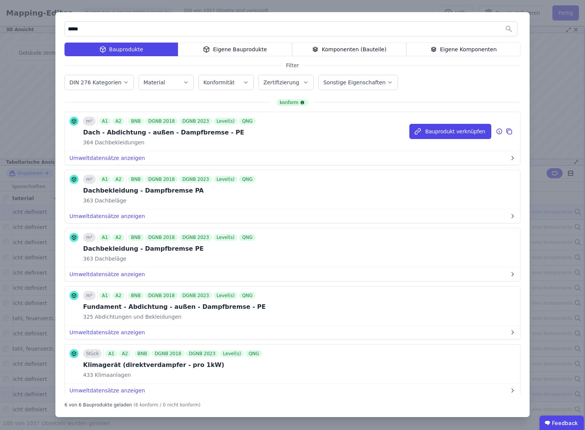
scroll to position [1, 0]
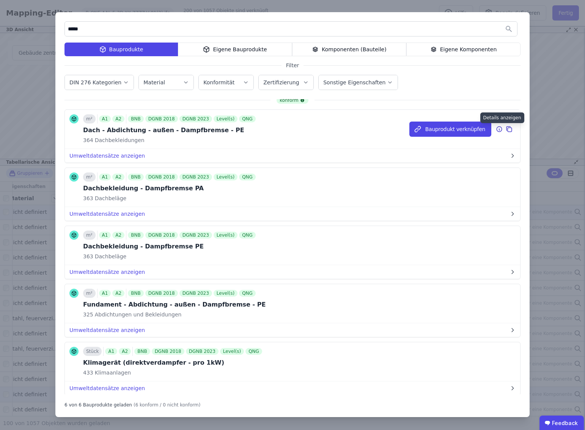
type input "*****"
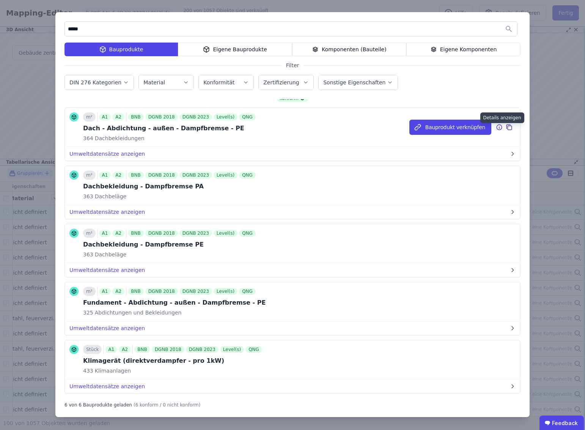
click at [500, 129] on icon at bounding box center [499, 126] width 5 height 5
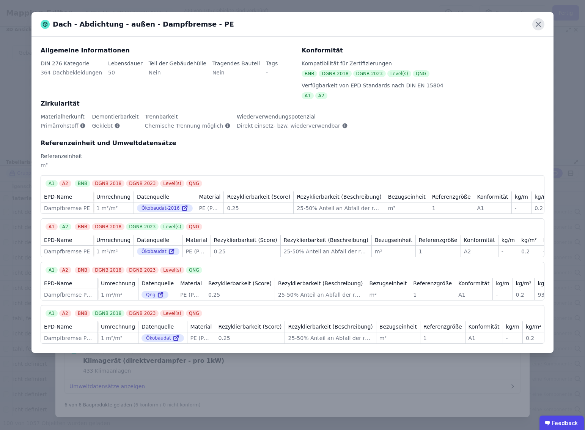
click at [537, 24] on icon at bounding box center [538, 24] width 12 height 12
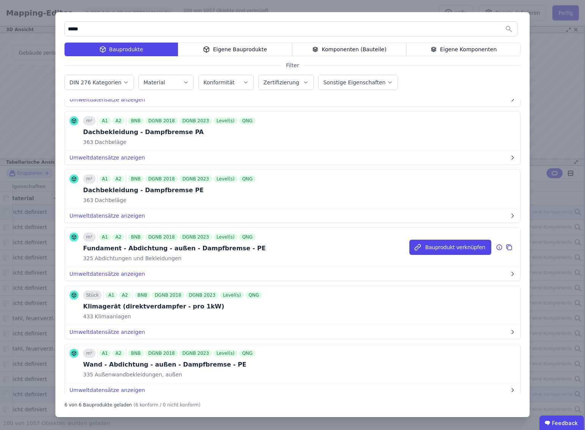
scroll to position [77, 0]
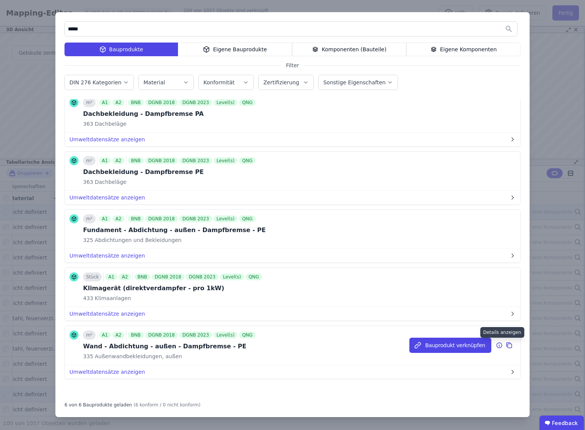
click at [500, 345] on icon at bounding box center [499, 344] width 7 height 9
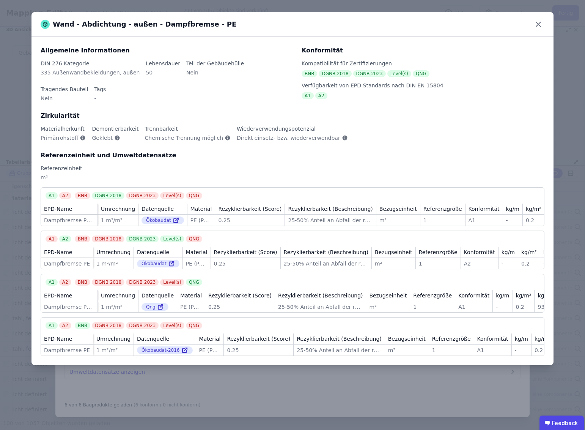
scroll to position [0, 1]
click at [540, 23] on icon at bounding box center [538, 24] width 12 height 12
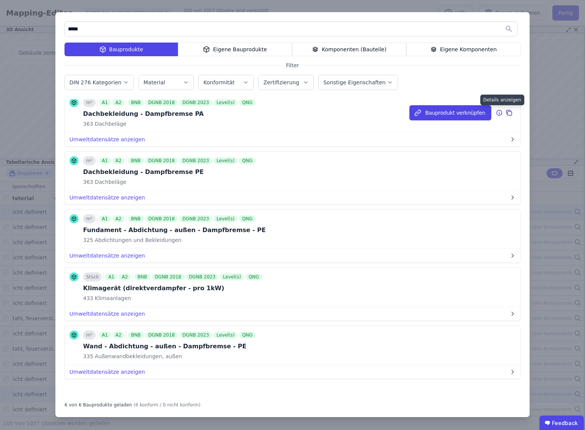
click at [499, 112] on icon at bounding box center [499, 112] width 7 height 9
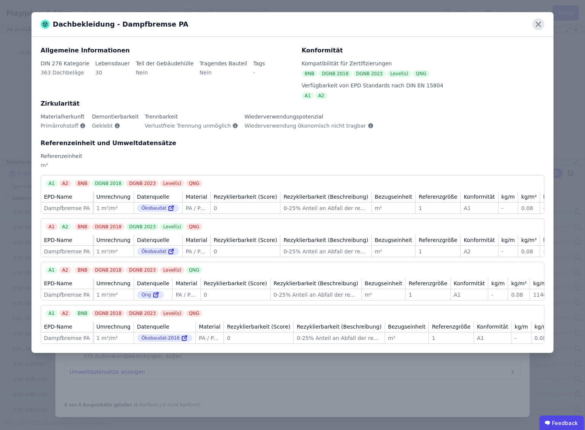
click at [540, 22] on icon at bounding box center [538, 24] width 5 height 5
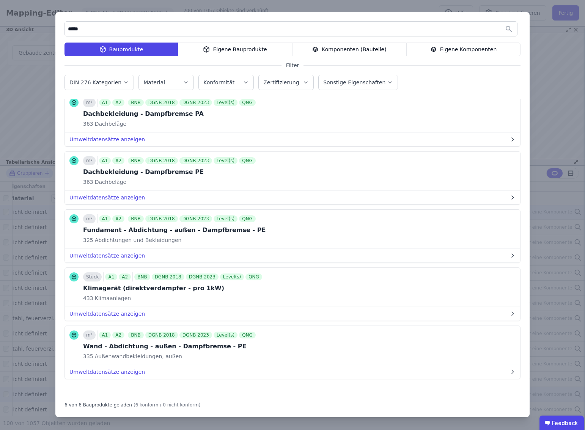
click at [24, 100] on div "***** Bauprodukte Eigene Bauprodukte Komponenten (Bauteile) Eigene Komponenten …" at bounding box center [292, 215] width 585 height 430
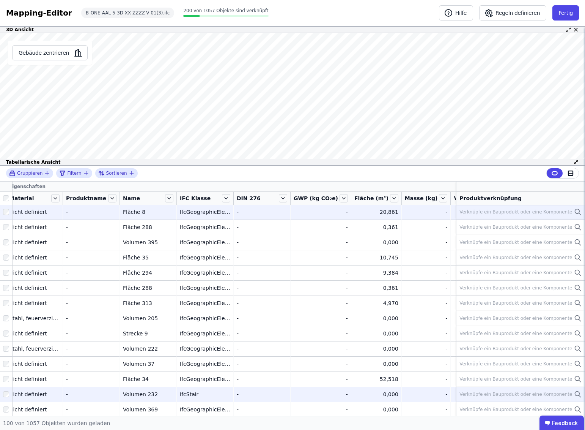
click at [579, 211] on icon at bounding box center [578, 211] width 8 height 9
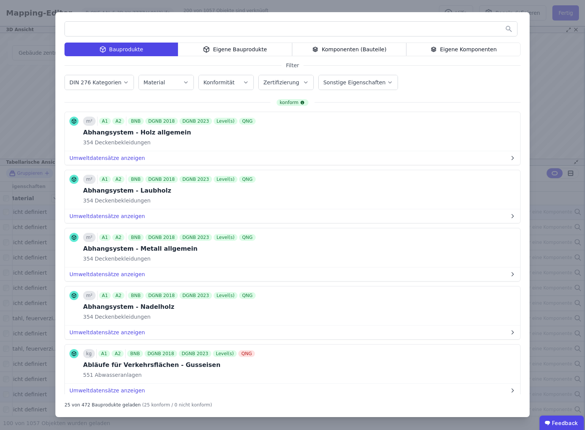
click at [337, 49] on div "Komponenten (Bauteile)" at bounding box center [349, 49] width 114 height 14
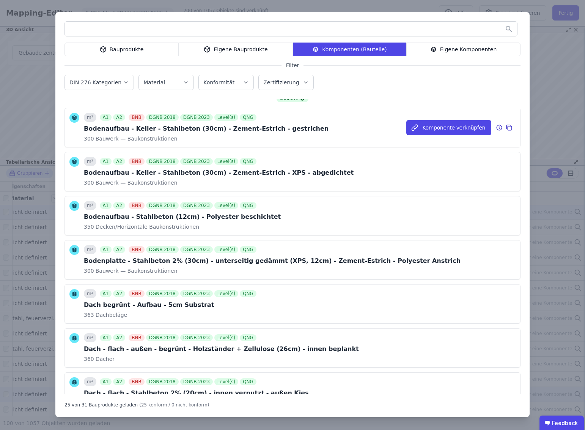
scroll to position [0, 0]
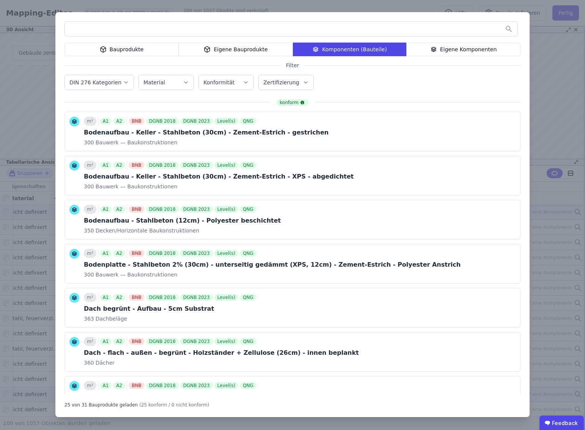
click at [562, 74] on div "Bauprodukte Eigene Bauprodukte Komponenten (Bauteile) Eigene Komponenten Filter…" at bounding box center [292, 215] width 585 height 430
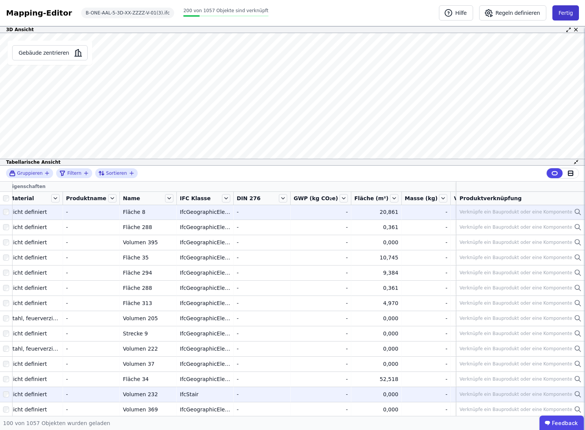
click at [566, 11] on button "Fertig" at bounding box center [565, 12] width 27 height 15
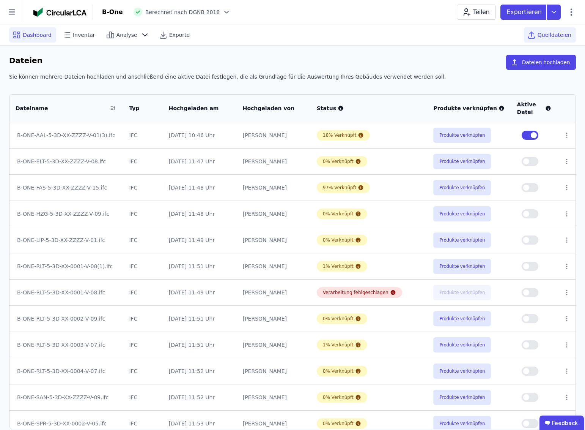
click at [32, 35] on span "Dashboard" at bounding box center [37, 35] width 29 height 8
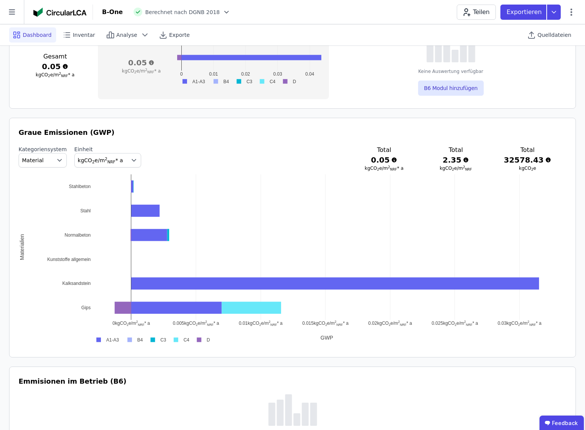
scroll to position [333, 0]
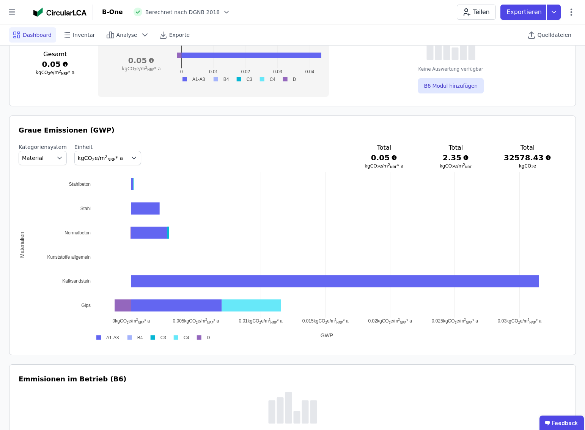
click at [49, 159] on button "Material" at bounding box center [43, 158] width 48 height 14
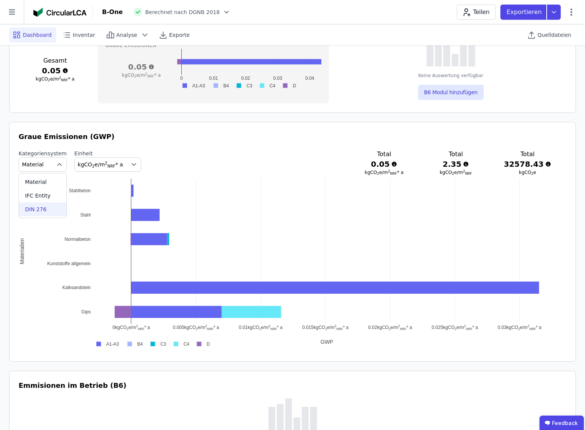
click at [42, 207] on span "DIN 276" at bounding box center [36, 209] width 22 height 8
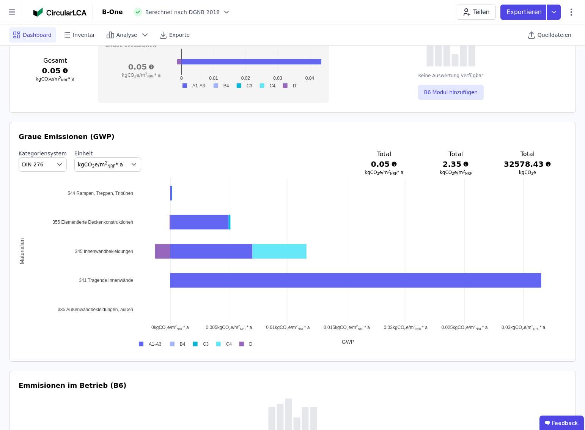
click at [265, 151] on div "Kategoriensystem DIN 276 Einheit kgCO 2 e/m 2 NRF * a Total 0.05 kgCO 2 e/m 2 N…" at bounding box center [293, 162] width 548 height 26
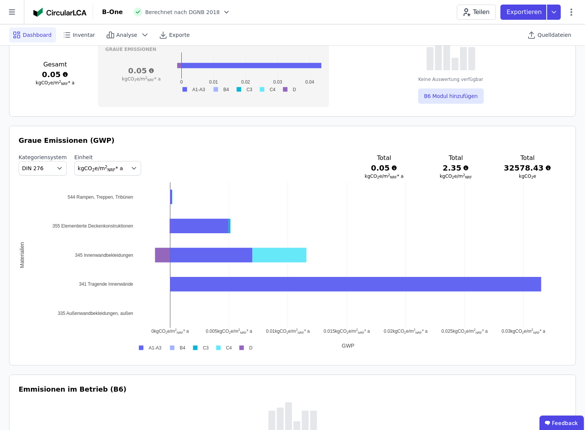
scroll to position [320, 0]
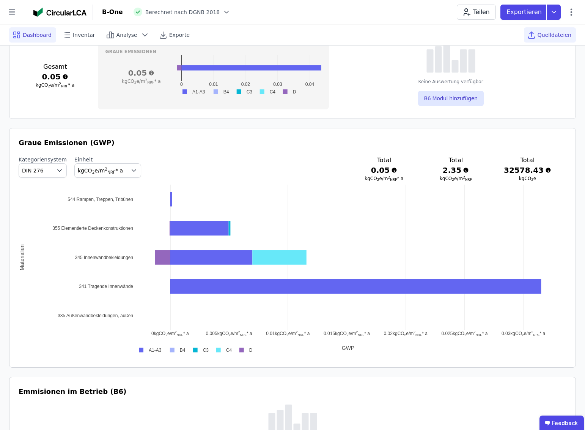
click at [552, 35] on span "Quelldateien" at bounding box center [555, 35] width 34 height 8
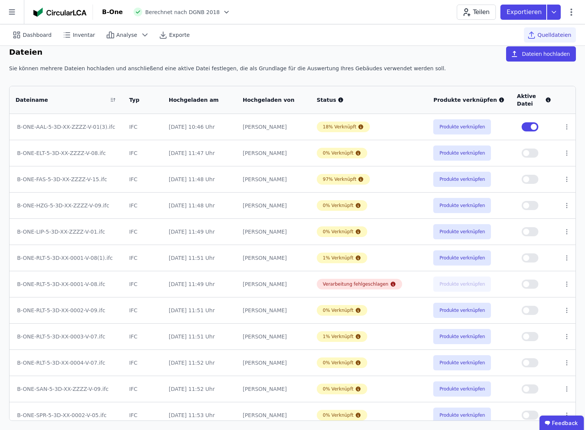
scroll to position [8, 0]
click at [523, 126] on button "button" at bounding box center [530, 126] width 17 height 9
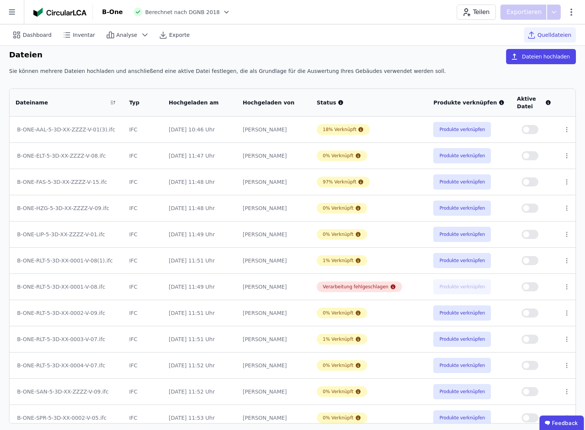
scroll to position [4, 0]
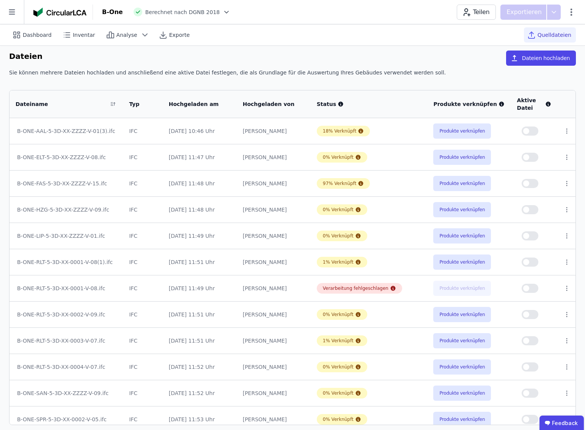
click at [535, 184] on button "button" at bounding box center [530, 183] width 17 height 9
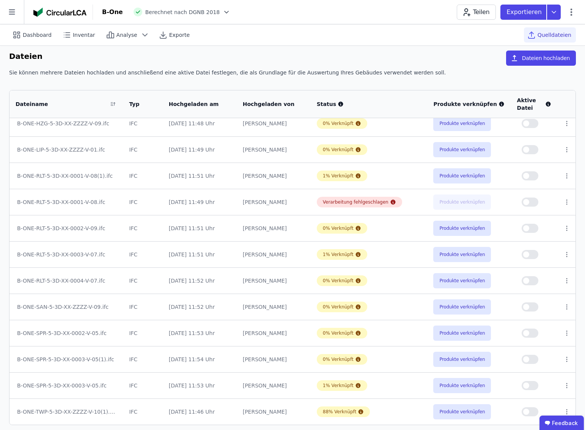
scroll to position [8, 0]
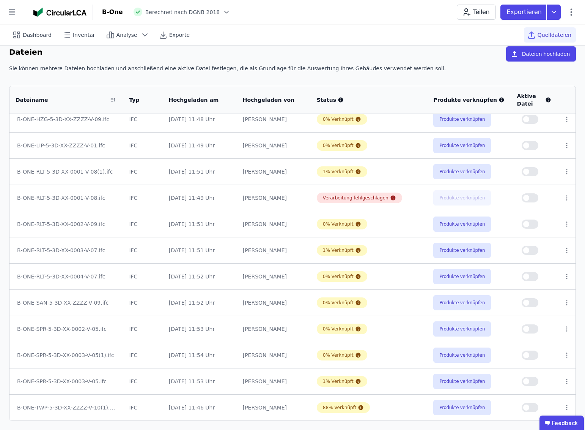
click at [533, 408] on button "button" at bounding box center [530, 407] width 17 height 9
click at [28, 35] on span "Dashboard" at bounding box center [37, 35] width 29 height 8
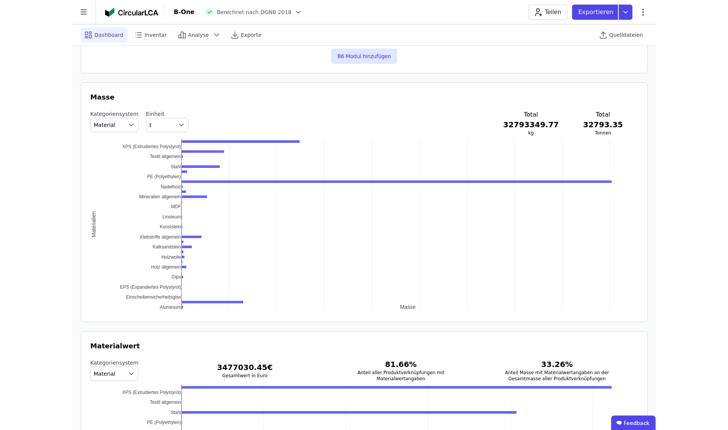
scroll to position [726, 0]
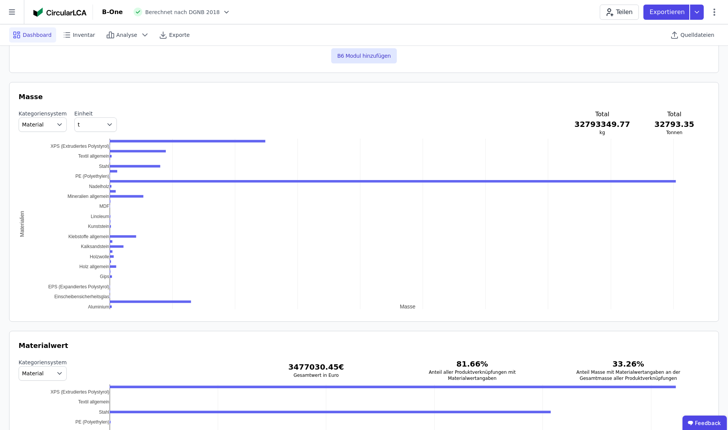
click at [91, 124] on span "t" at bounding box center [90, 125] width 24 height 8
click at [87, 156] on span "kg/m 2 NRF" at bounding box center [93, 156] width 24 height 6
click at [91, 124] on sup "2" at bounding box center [92, 123] width 3 height 5
click at [84, 143] on div "kg" at bounding box center [96, 142] width 30 height 8
click at [89, 126] on span "kg" at bounding box center [90, 125] width 24 height 8
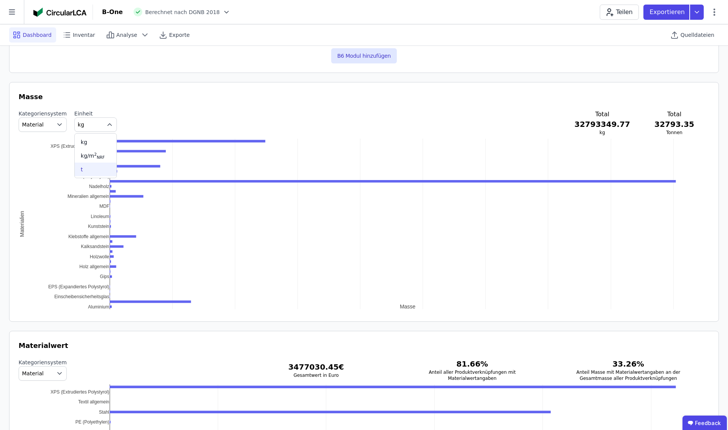
click at [85, 168] on div "t" at bounding box center [96, 169] width 30 height 8
click at [46, 123] on span "Material" at bounding box center [36, 125] width 29 height 8
click at [42, 156] on span "IFC Entity" at bounding box center [37, 157] width 25 height 8
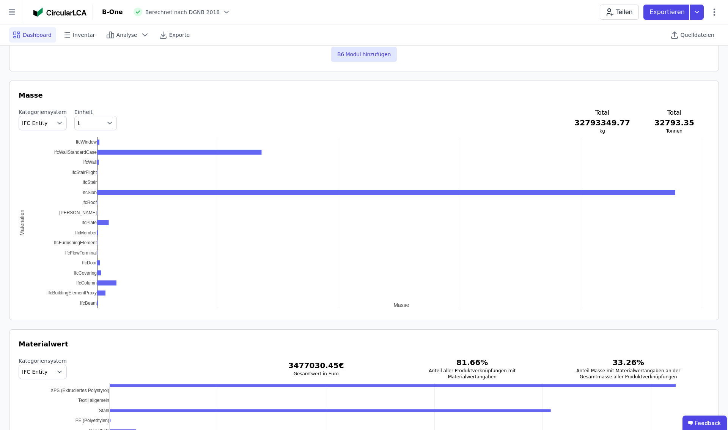
click at [34, 121] on span "IFC Entity" at bounding box center [34, 123] width 25 height 8
click at [36, 167] on span "DIN 276" at bounding box center [36, 168] width 22 height 8
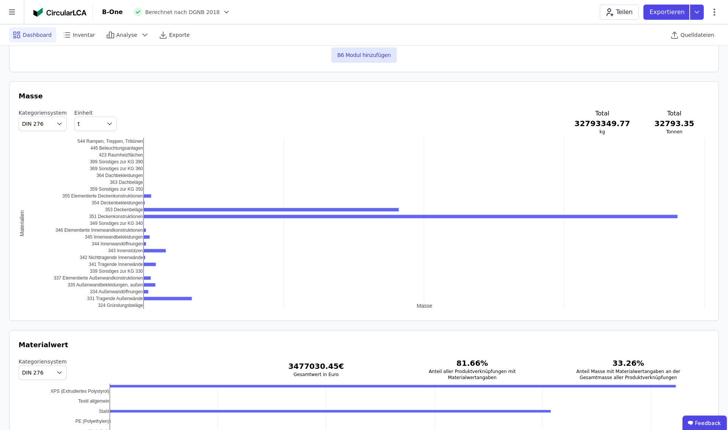
scroll to position [728, 0]
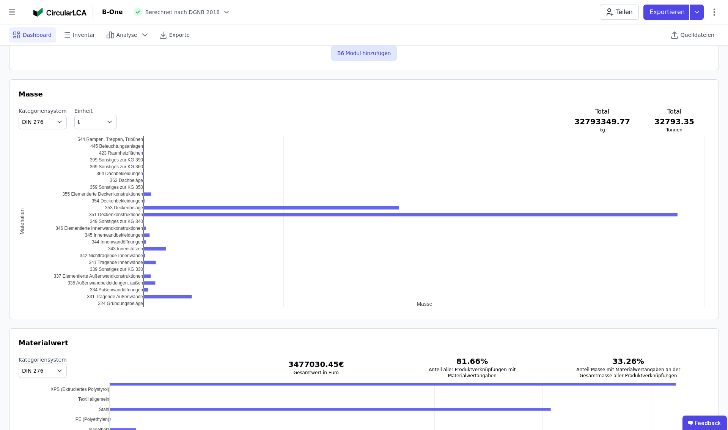
click at [127, 294] on div "-0.50 0 5k 10k 15k 20k 324 Gründungsbeläge 331 Tragende Außenwände 334 Außenwan…" at bounding box center [364, 221] width 691 height 171
click at [126, 297] on div "-0.50 0 5k 10k 15k 20k 324 Gründungsbeläge 331 Tragende Außenwände 334 Außenwan…" at bounding box center [364, 221] width 691 height 171
click at [133, 178] on div "-0.50 0 5k 10k 15k 20k 324 Gründungsbeläge 331 Tragende Außenwände 334 Außenwan…" at bounding box center [364, 221] width 691 height 171
click at [130, 179] on div "-0.50 0 5k 10k 15k 20k 324 Gründungsbeläge 331 Tragende Außenwände 334 Außenwan…" at bounding box center [364, 221] width 691 height 171
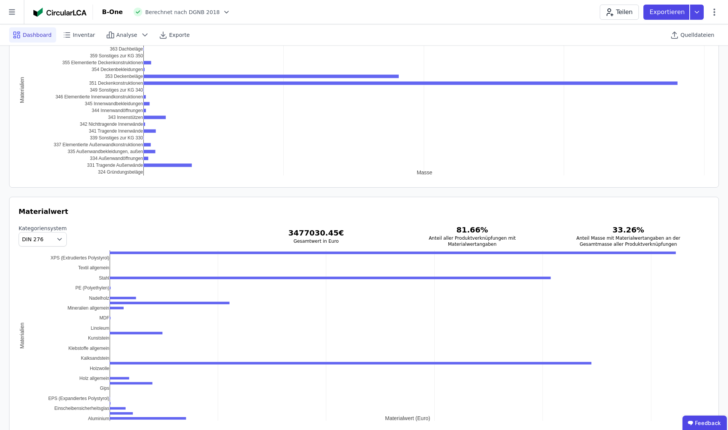
scroll to position [880, 0]
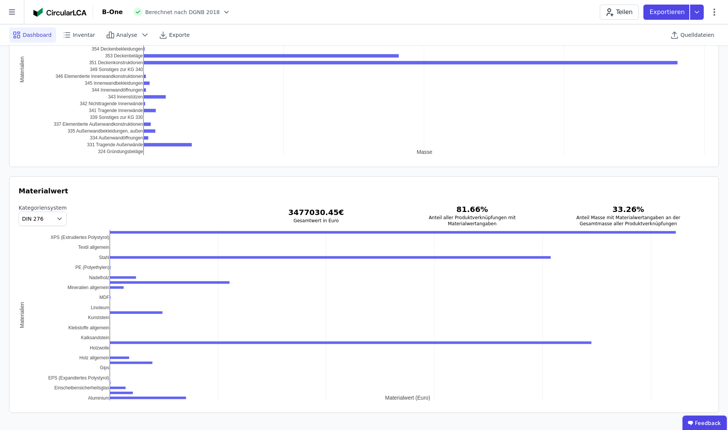
click at [56, 218] on icon "button" at bounding box center [60, 219] width 8 height 8
click at [39, 235] on span "Material" at bounding box center [36, 236] width 22 height 8
click at [58, 217] on icon "button" at bounding box center [60, 219] width 8 height 8
click at [41, 265] on span "DIN 276" at bounding box center [36, 264] width 22 height 8
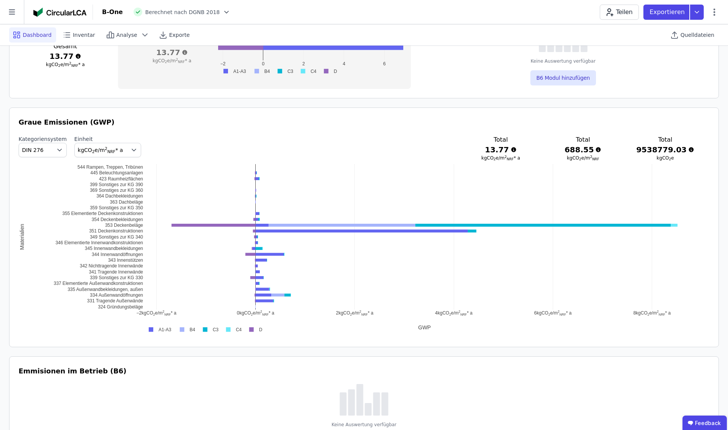
scroll to position [348, 0]
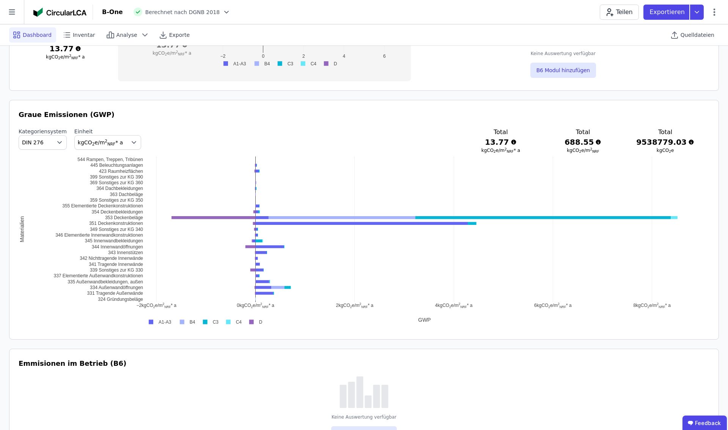
click at [120, 218] on div "−2 kgCO ​ 2 ​ e/m ​ 2 ​ ​ NRF ​ * a 0 kgCO ​ 2 ​ e/m ​ 2 ​ ​ NRF ​ * a 2 kgCO ​…" at bounding box center [364, 241] width 691 height 171
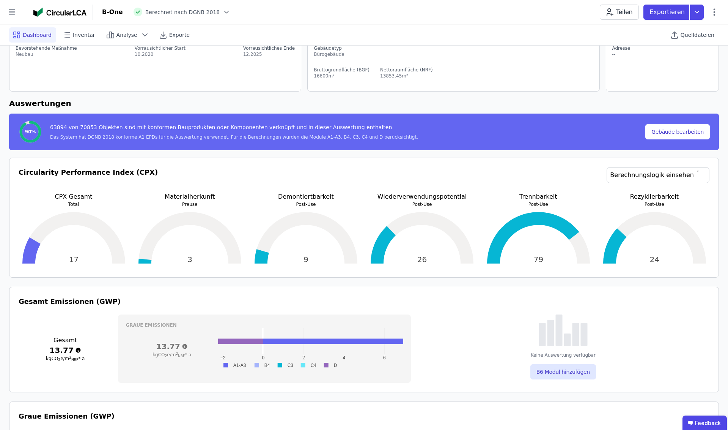
scroll to position [0, 0]
